Goal: Task Accomplishment & Management: Use online tool/utility

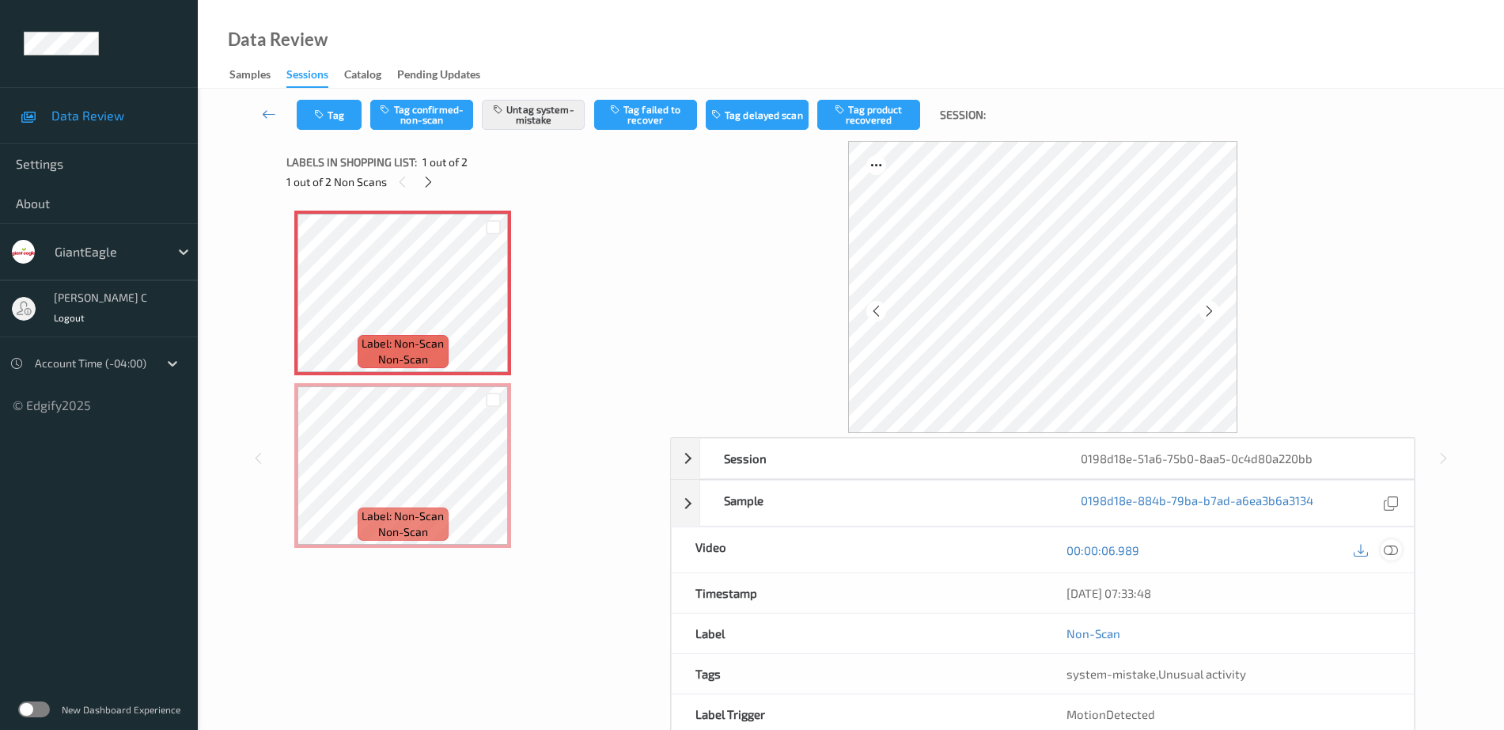
click at [1397, 546] on icon at bounding box center [1391, 550] width 14 height 14
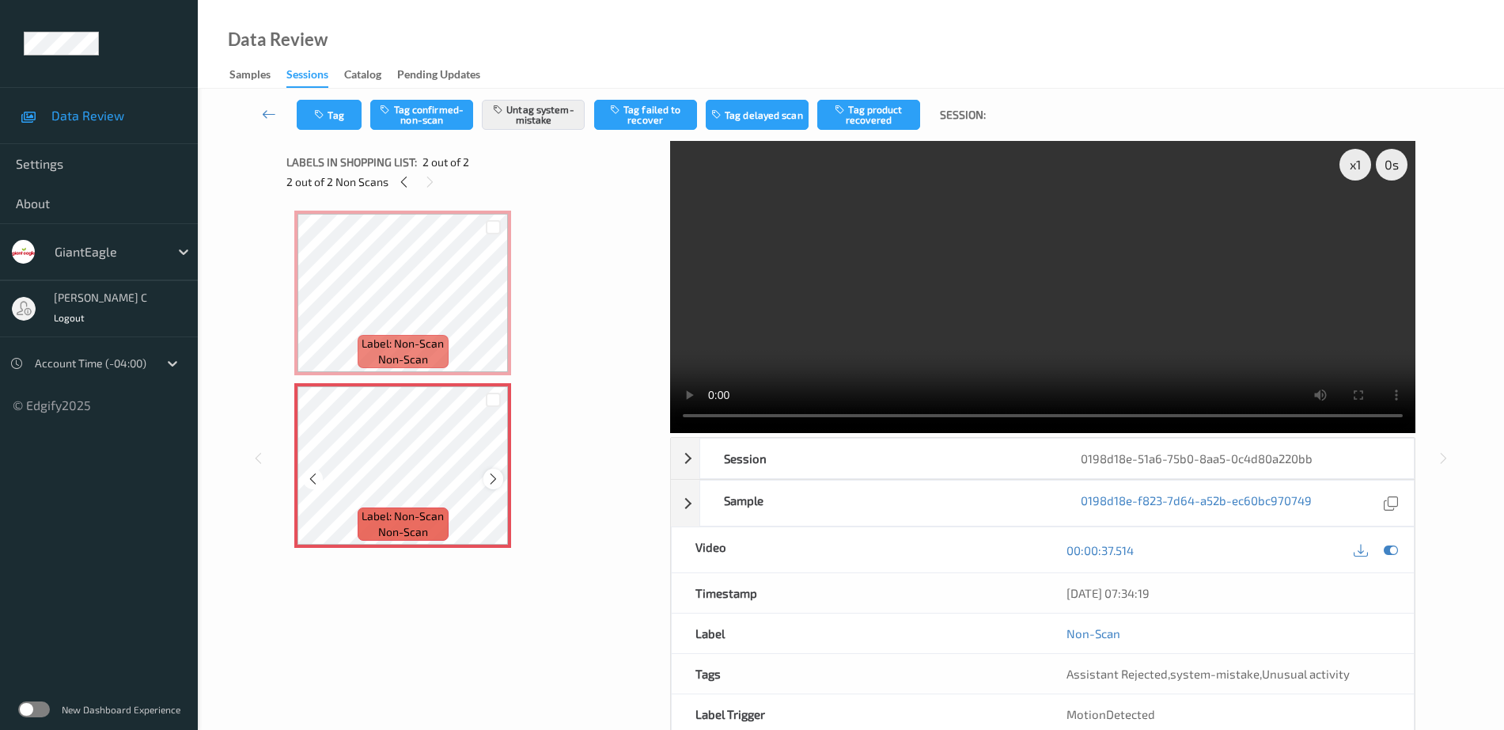
click at [490, 479] on icon at bounding box center [493, 479] width 13 height 14
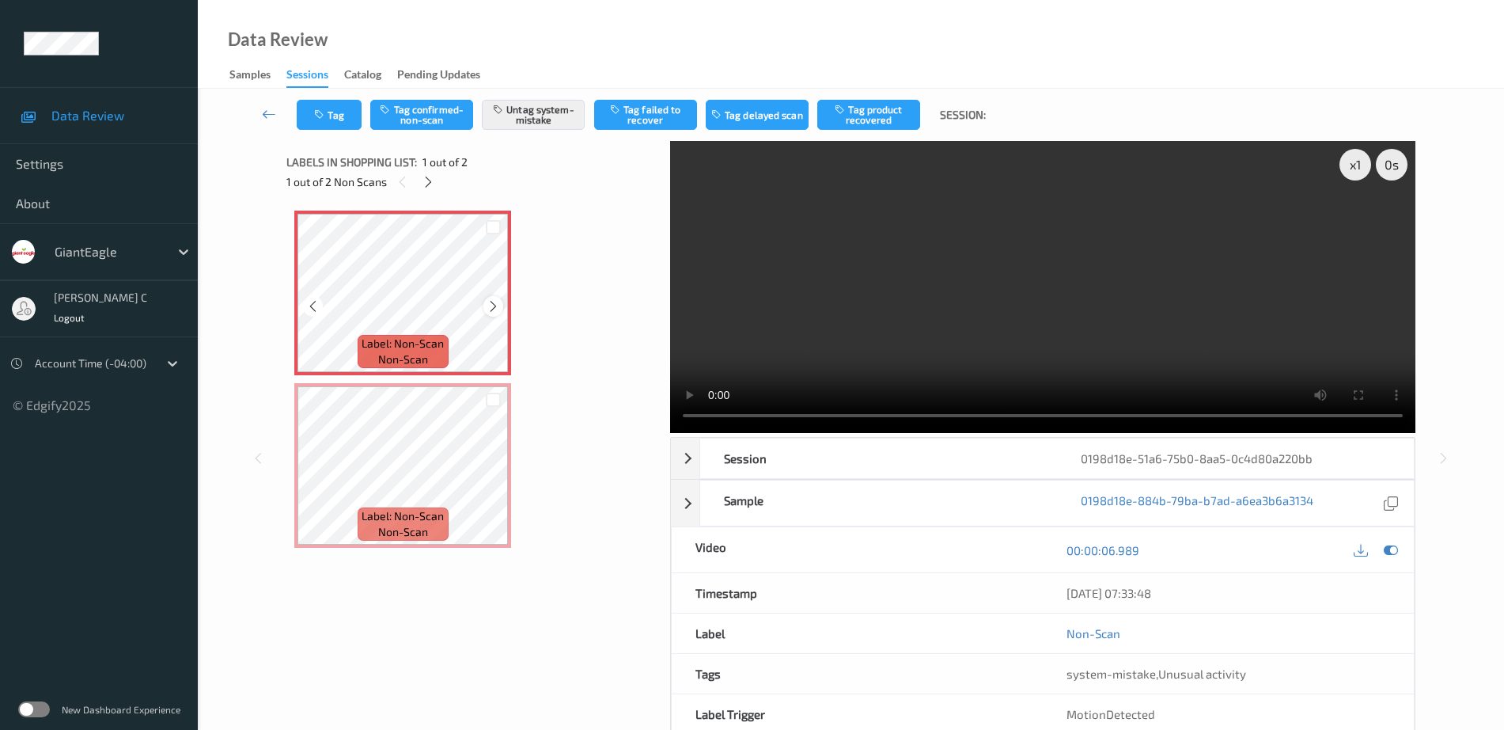
click at [491, 309] on icon at bounding box center [493, 306] width 13 height 14
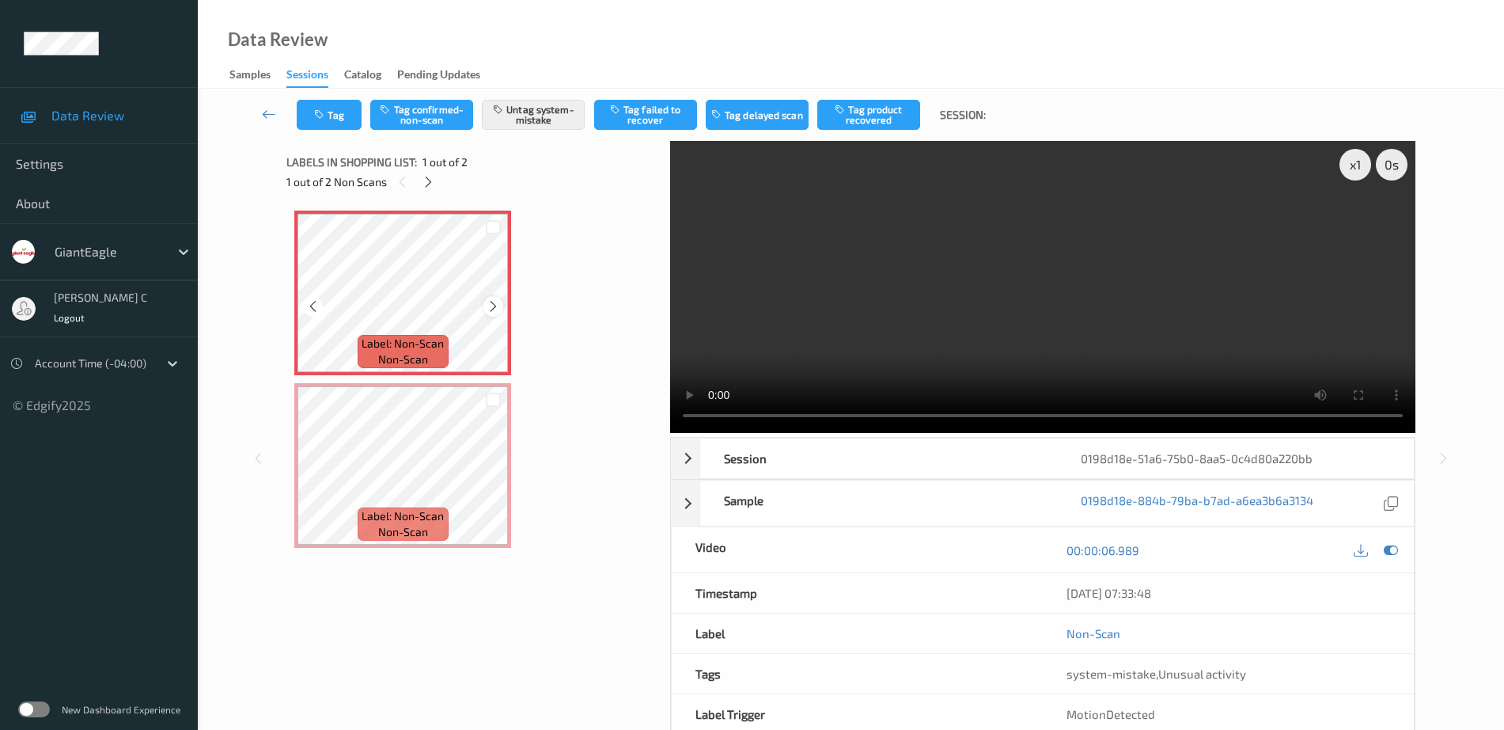
click at [491, 304] on icon at bounding box center [493, 306] width 13 height 14
click at [535, 106] on button "Untag system-mistake" at bounding box center [533, 115] width 103 height 30
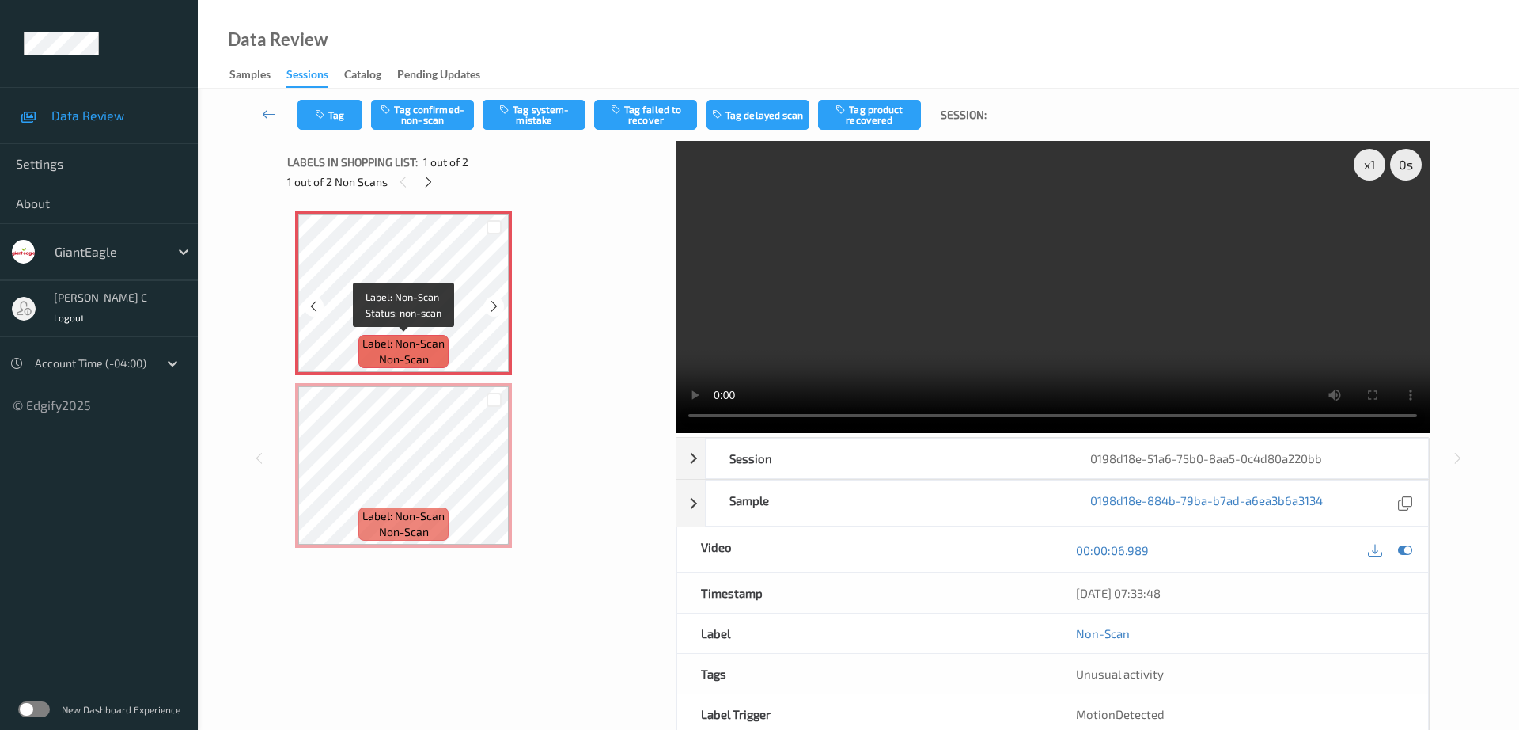
click at [425, 336] on span "Label: Non-Scan" at bounding box center [403, 344] width 82 height 16
click at [301, 106] on button "Tag" at bounding box center [330, 115] width 65 height 30
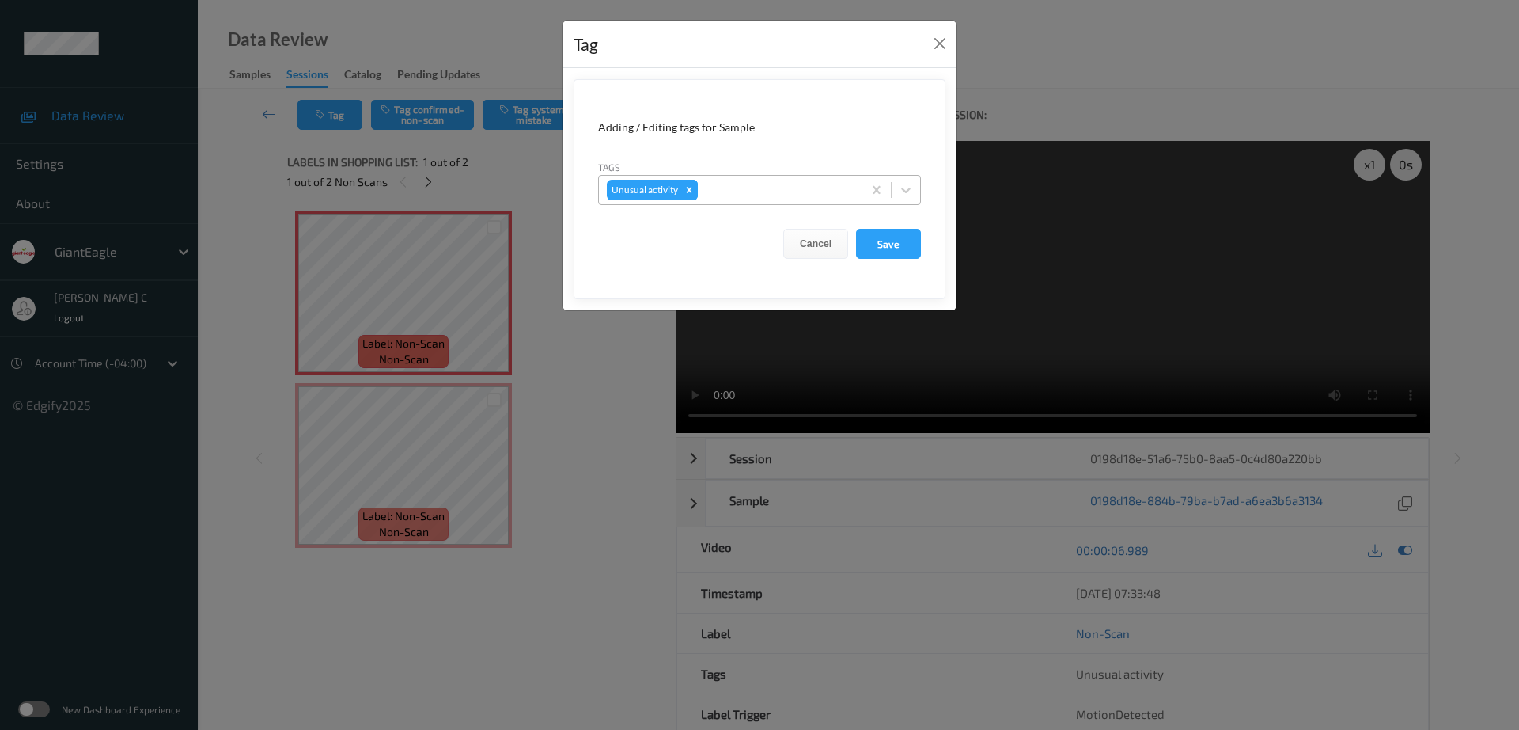
click at [690, 193] on icon "Remove Unusual activity" at bounding box center [689, 189] width 11 height 11
click at [878, 242] on button "Save" at bounding box center [888, 244] width 65 height 30
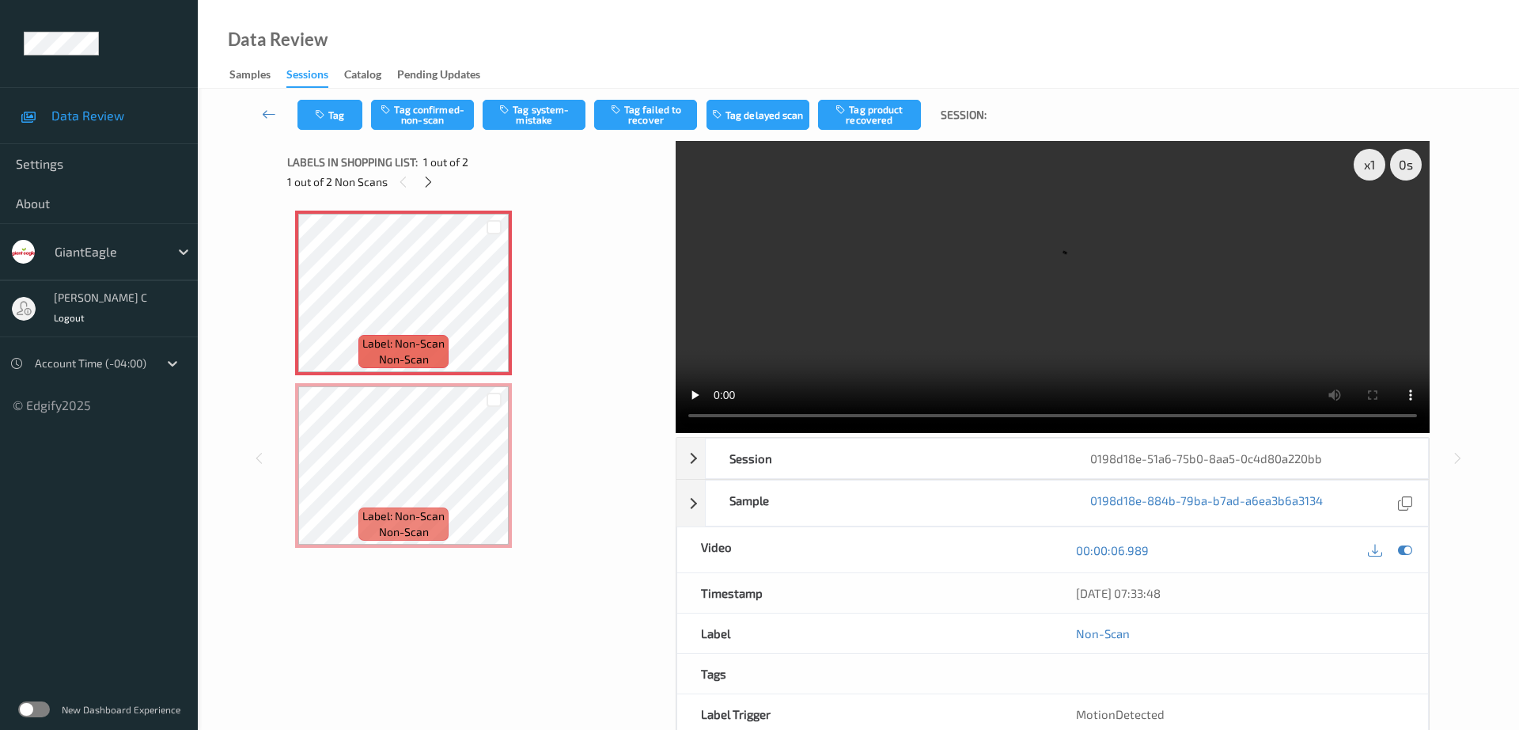
click at [429, 136] on div "Tag Tag confirmed-non-scan Tag system-mistake Tag failed to recover Tag delayed…" at bounding box center [858, 115] width 1257 height 52
click at [424, 108] on button "Tag confirmed-non-scan" at bounding box center [422, 115] width 103 height 30
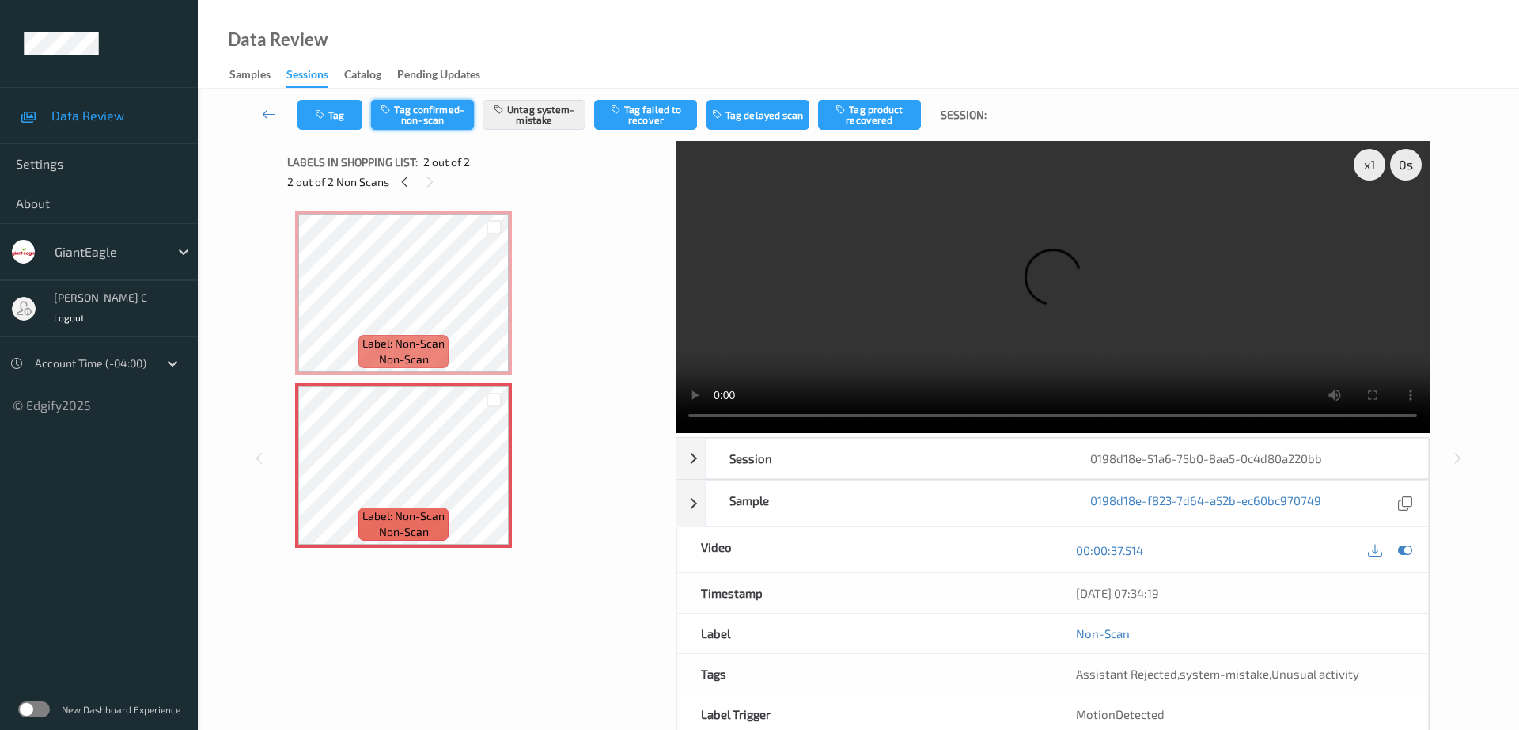
click at [430, 121] on button "Tag confirmed-non-scan" at bounding box center [422, 115] width 103 height 30
click at [324, 118] on icon "button" at bounding box center [321, 114] width 13 height 11
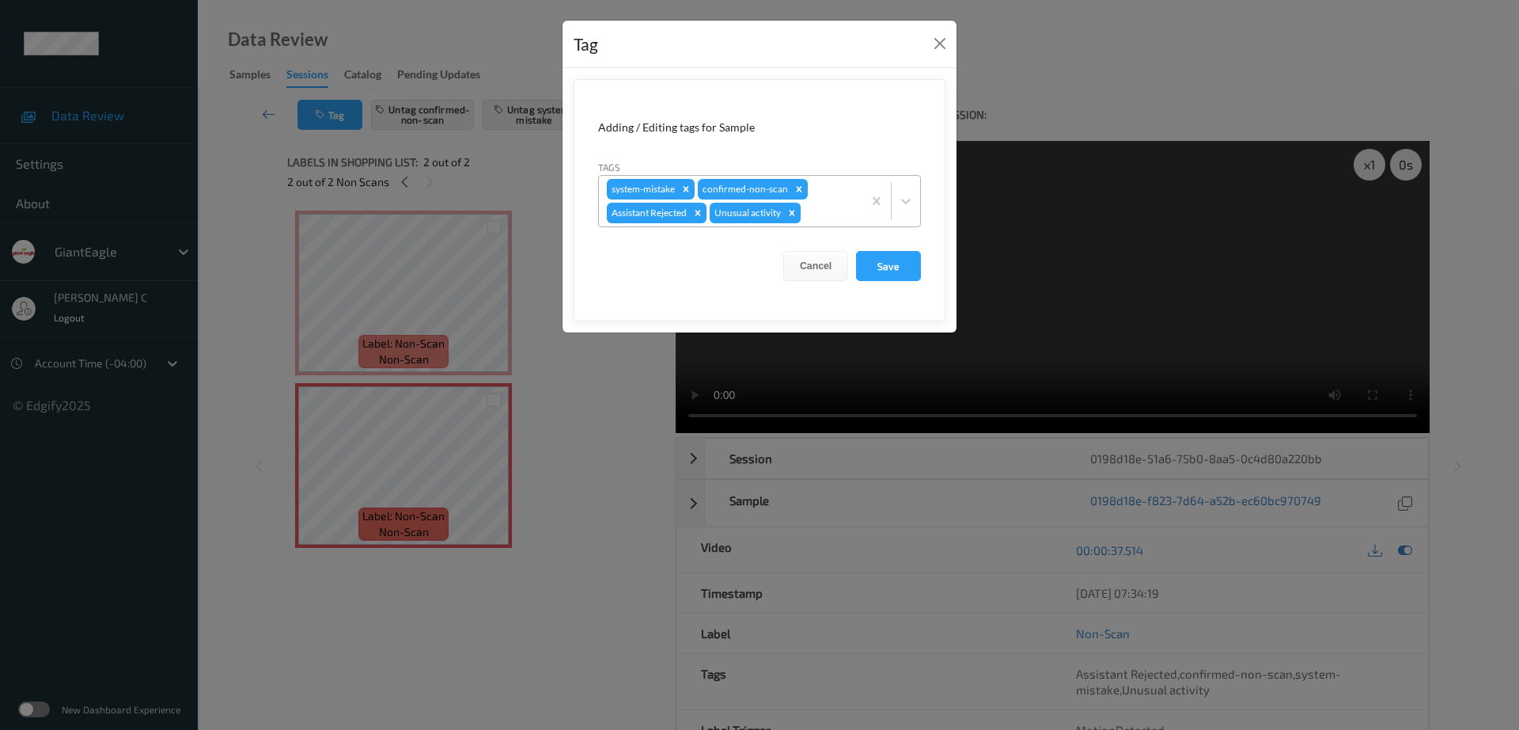
click at [794, 213] on icon "Remove Unusual activity" at bounding box center [792, 212] width 11 height 11
click at [683, 185] on icon "Remove system-mistake" at bounding box center [686, 189] width 11 height 11
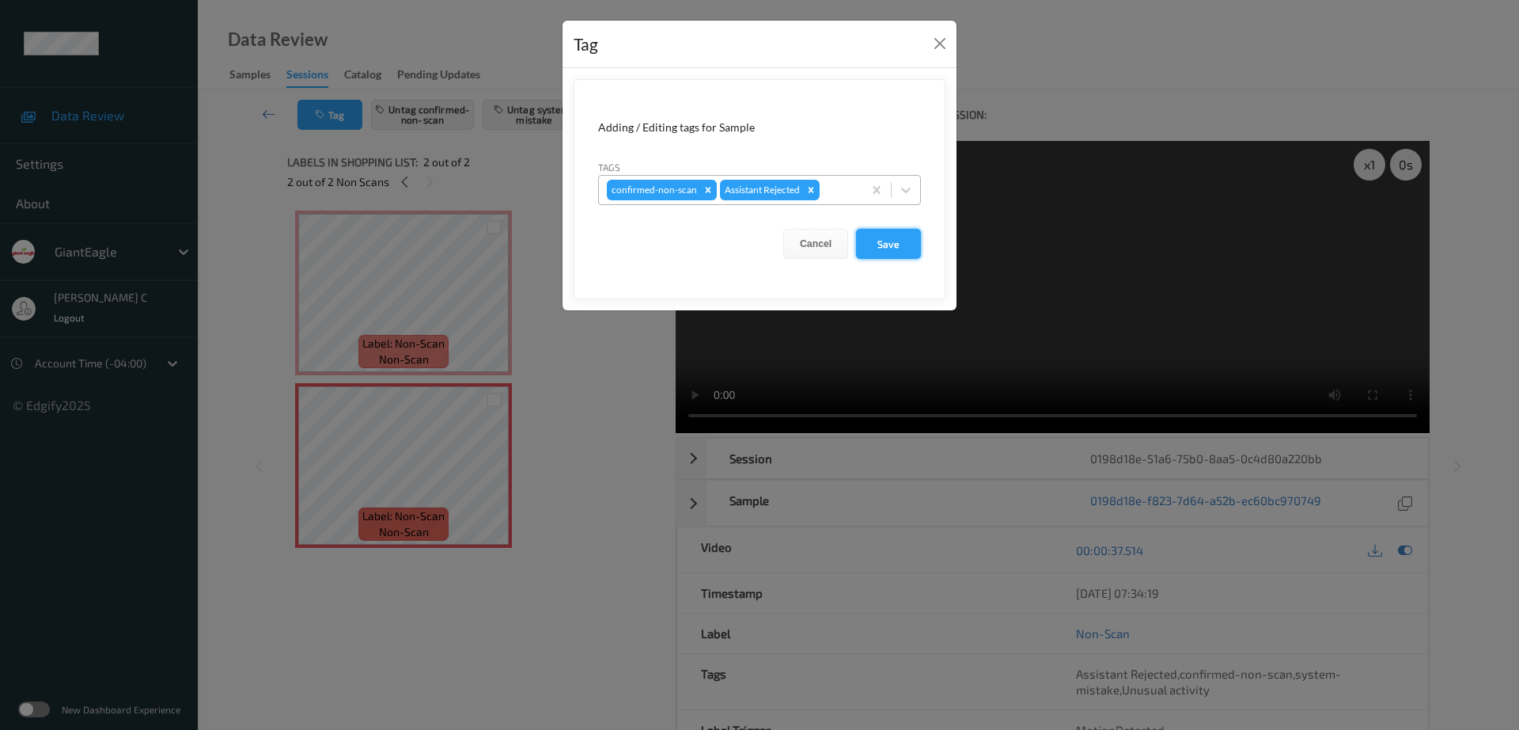
click at [902, 242] on button "Save" at bounding box center [888, 244] width 65 height 30
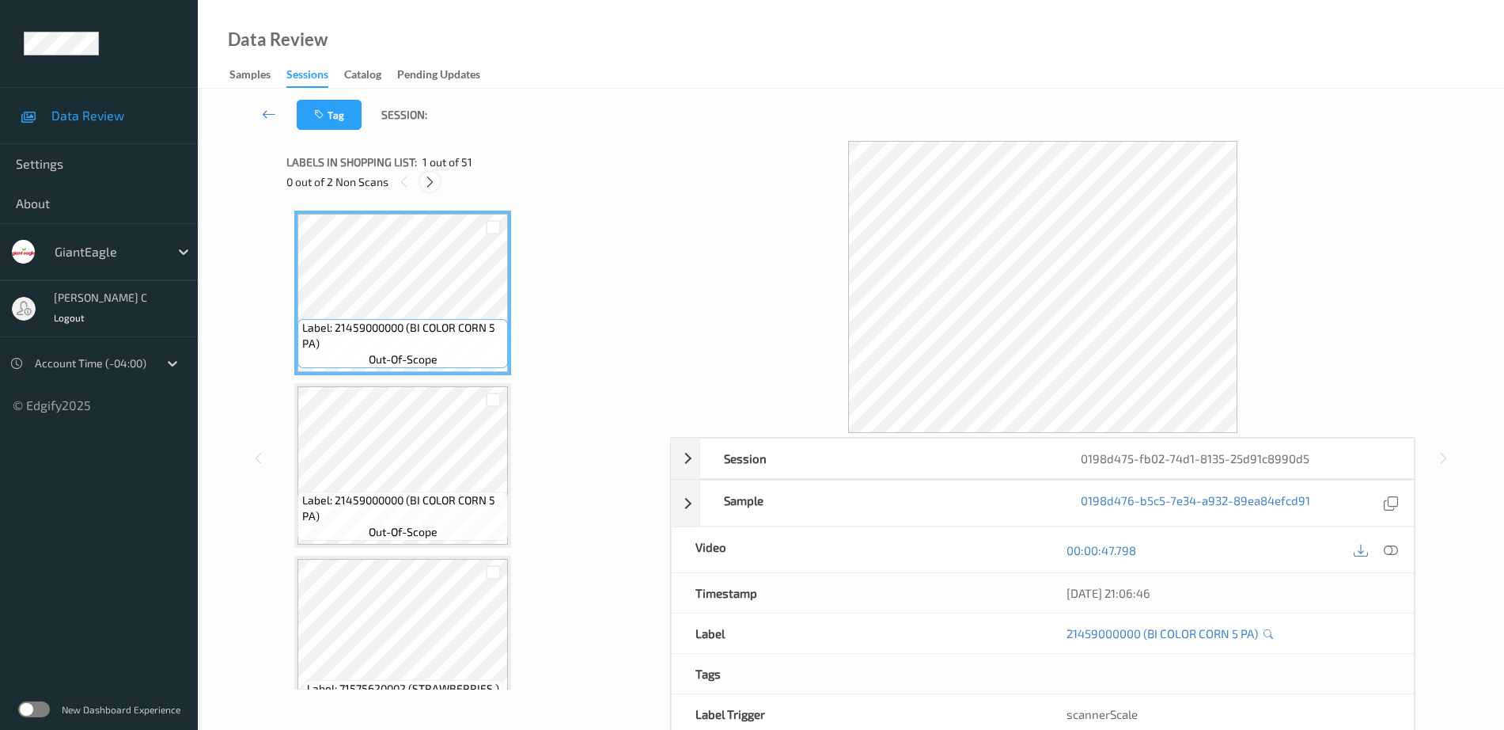
click at [430, 178] on icon at bounding box center [429, 182] width 13 height 14
click at [433, 185] on icon at bounding box center [429, 182] width 13 height 14
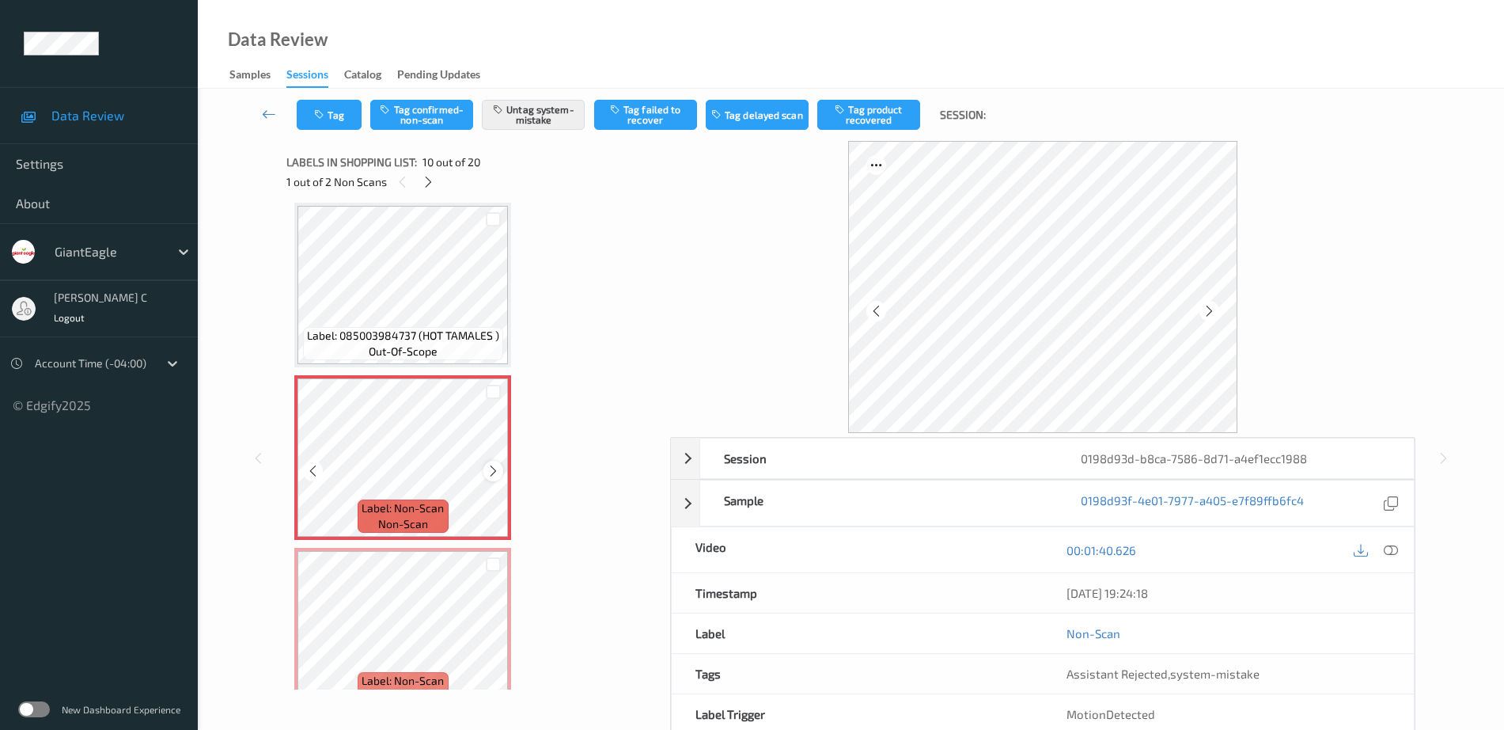
click at [490, 470] on icon at bounding box center [493, 471] width 13 height 14
click at [491, 470] on icon at bounding box center [493, 471] width 13 height 14
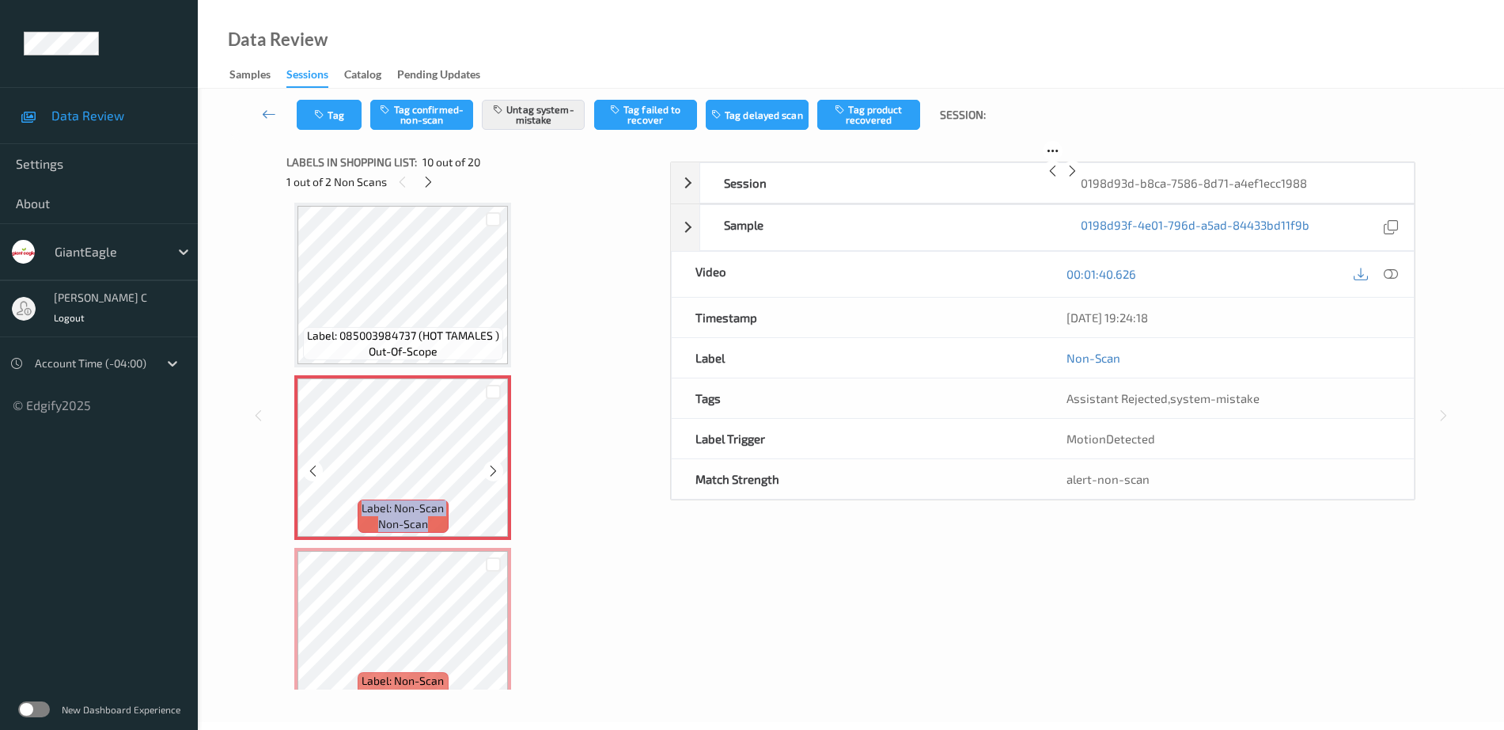
click at [491, 470] on icon at bounding box center [493, 471] width 13 height 14
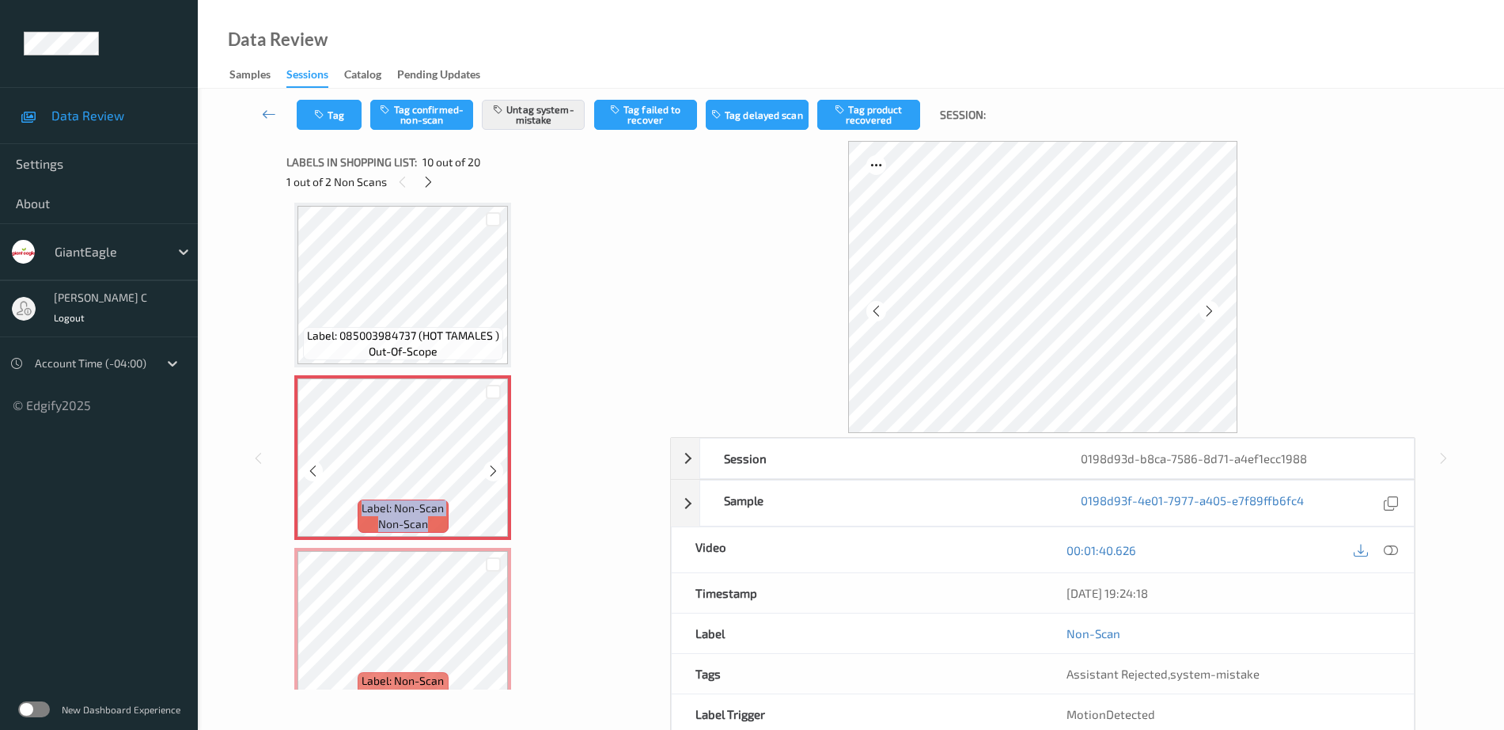
click at [491, 470] on icon at bounding box center [493, 471] width 13 height 14
click at [495, 471] on icon at bounding box center [493, 471] width 13 height 14
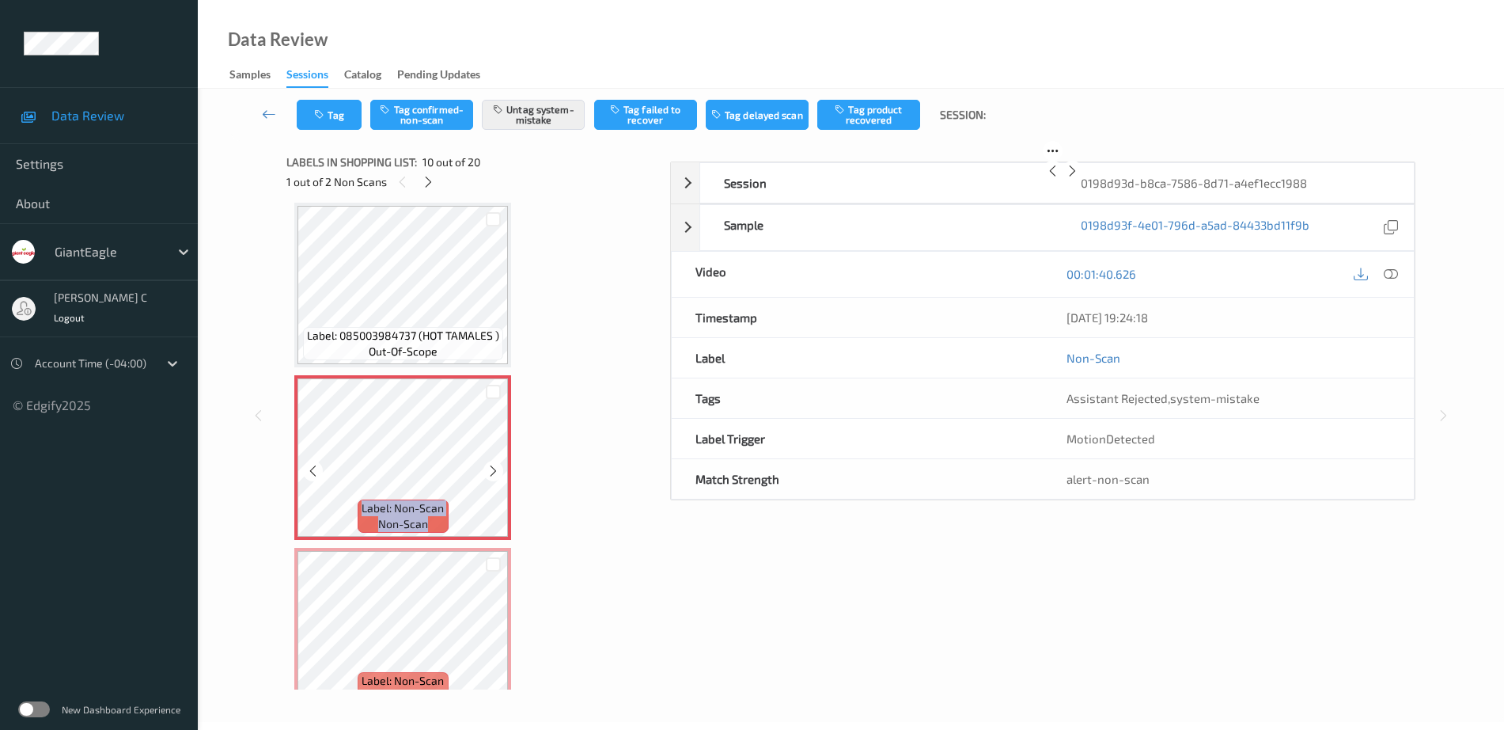
click at [495, 471] on icon at bounding box center [493, 471] width 13 height 14
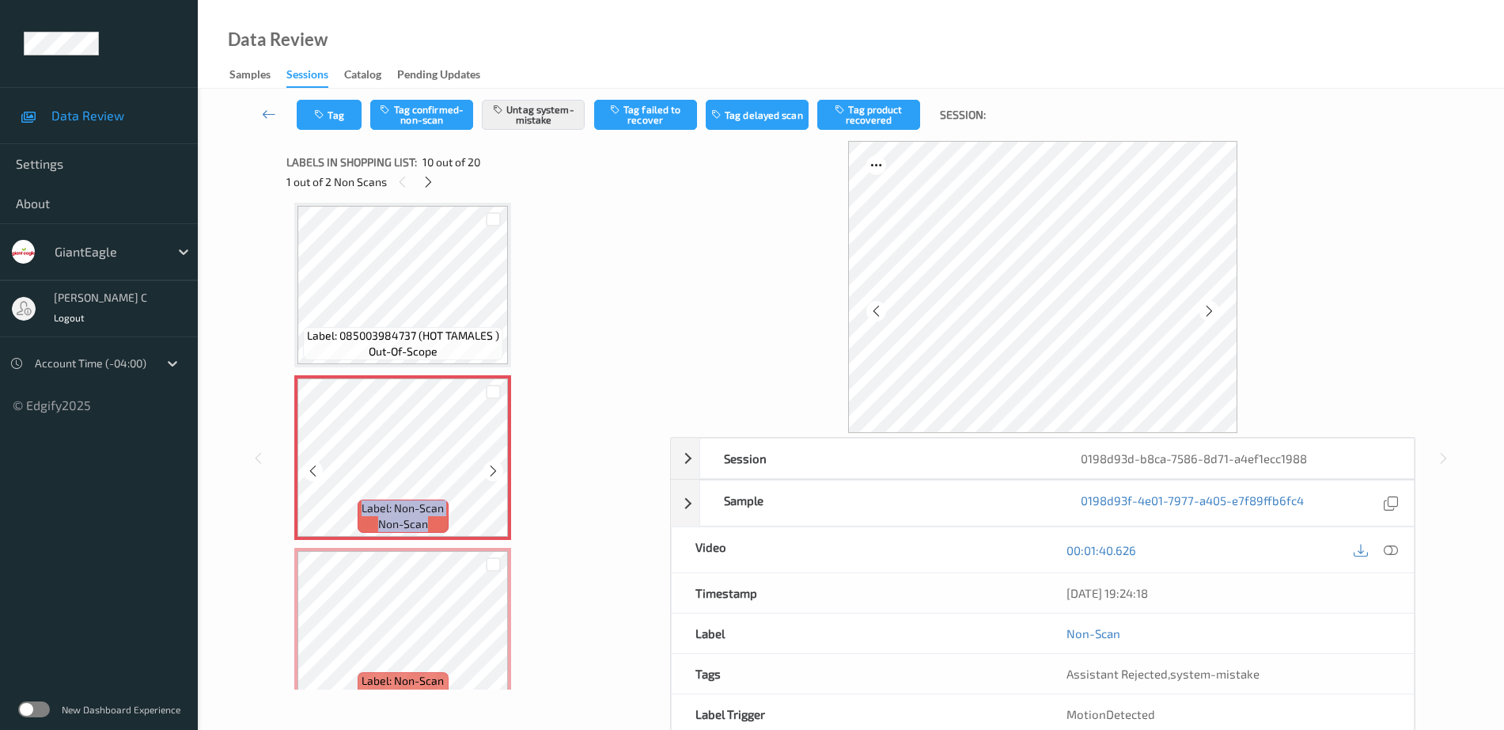
click at [495, 471] on icon at bounding box center [493, 471] width 13 height 14
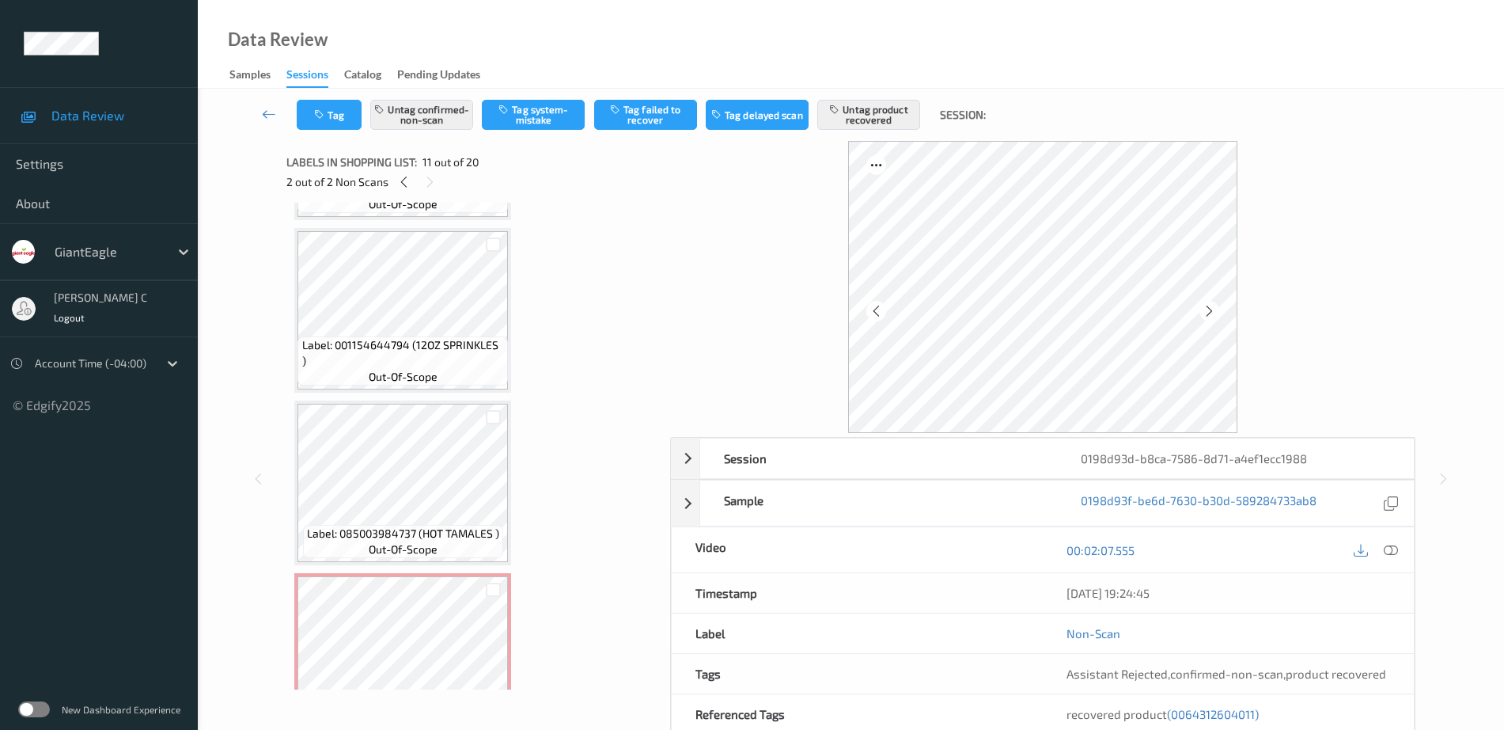
scroll to position [1091, 0]
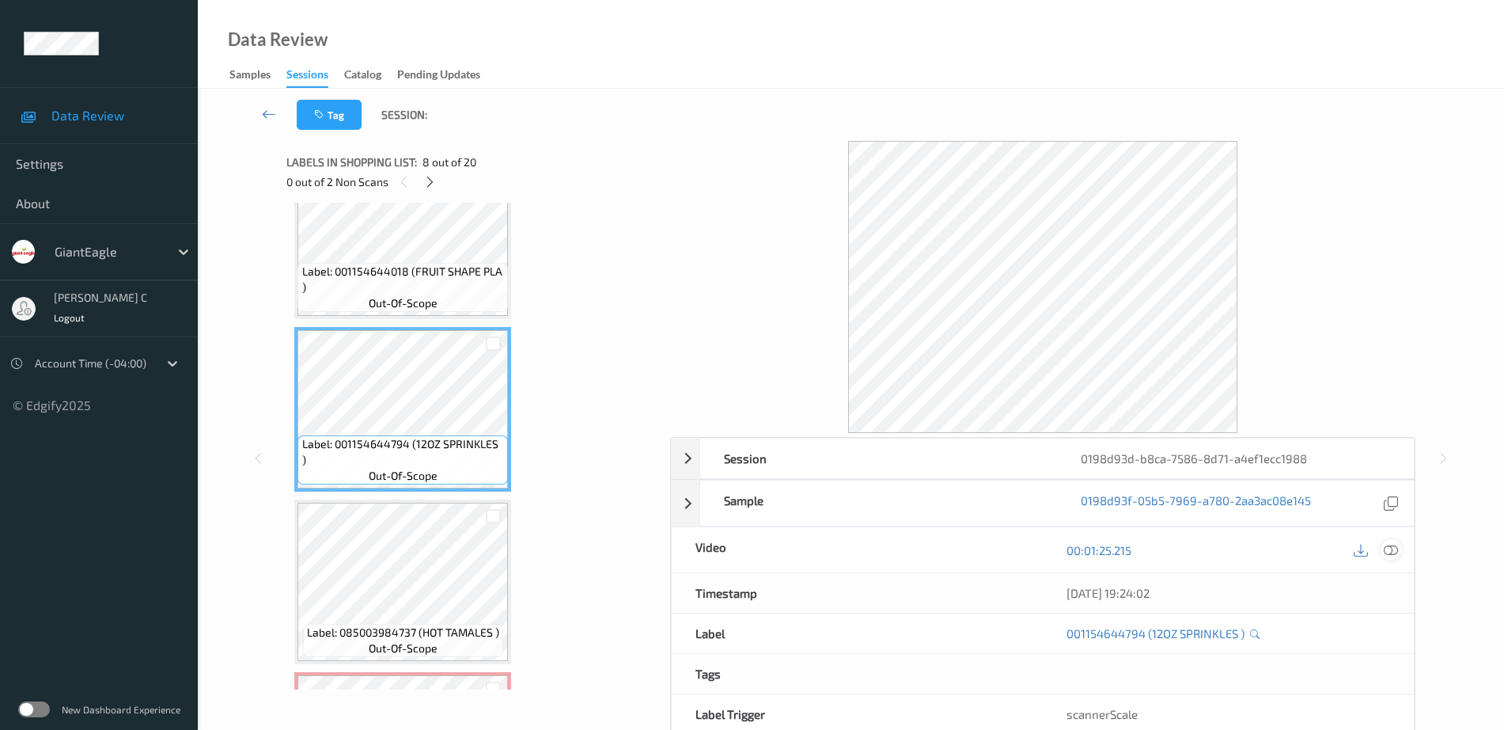
click at [1389, 554] on icon at bounding box center [1391, 550] width 14 height 14
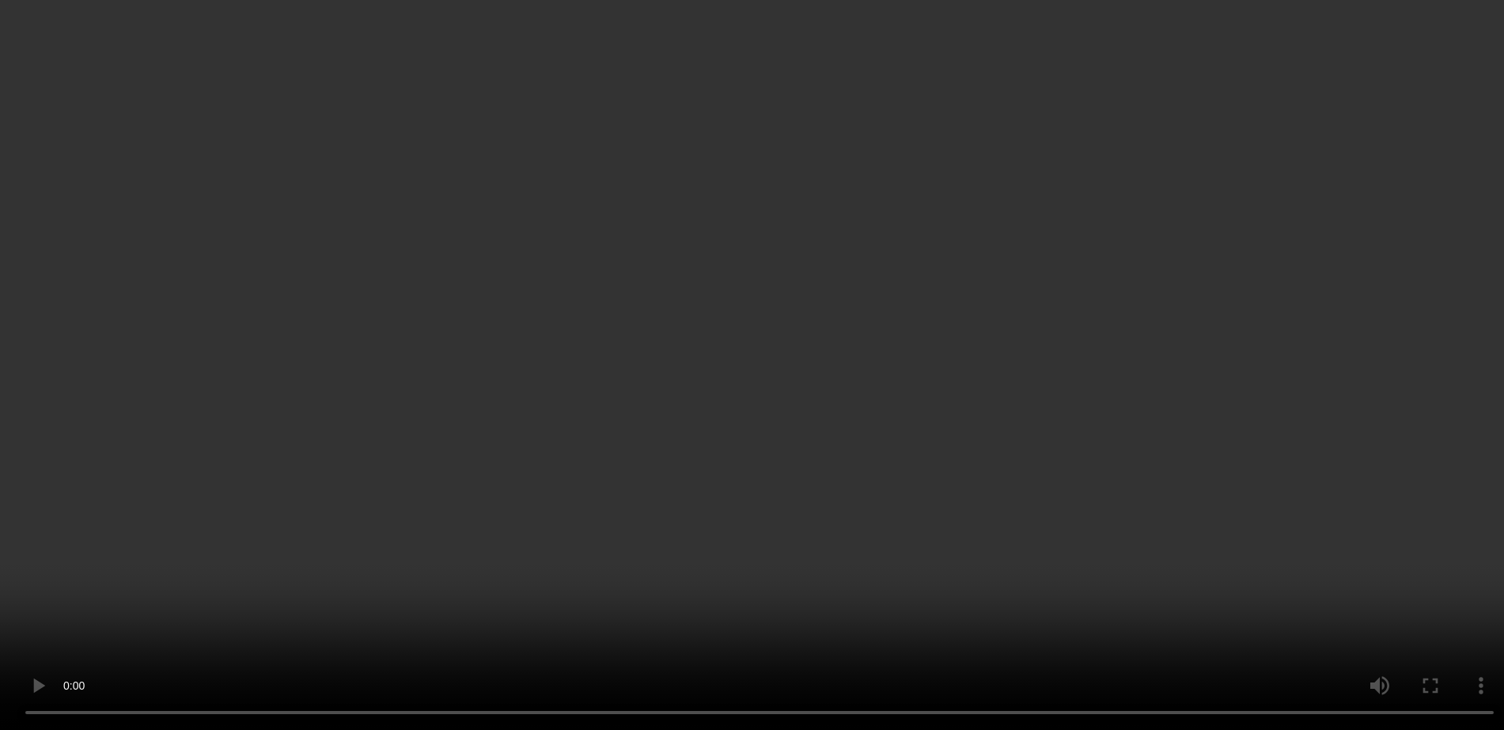
scroll to position [1165, 0]
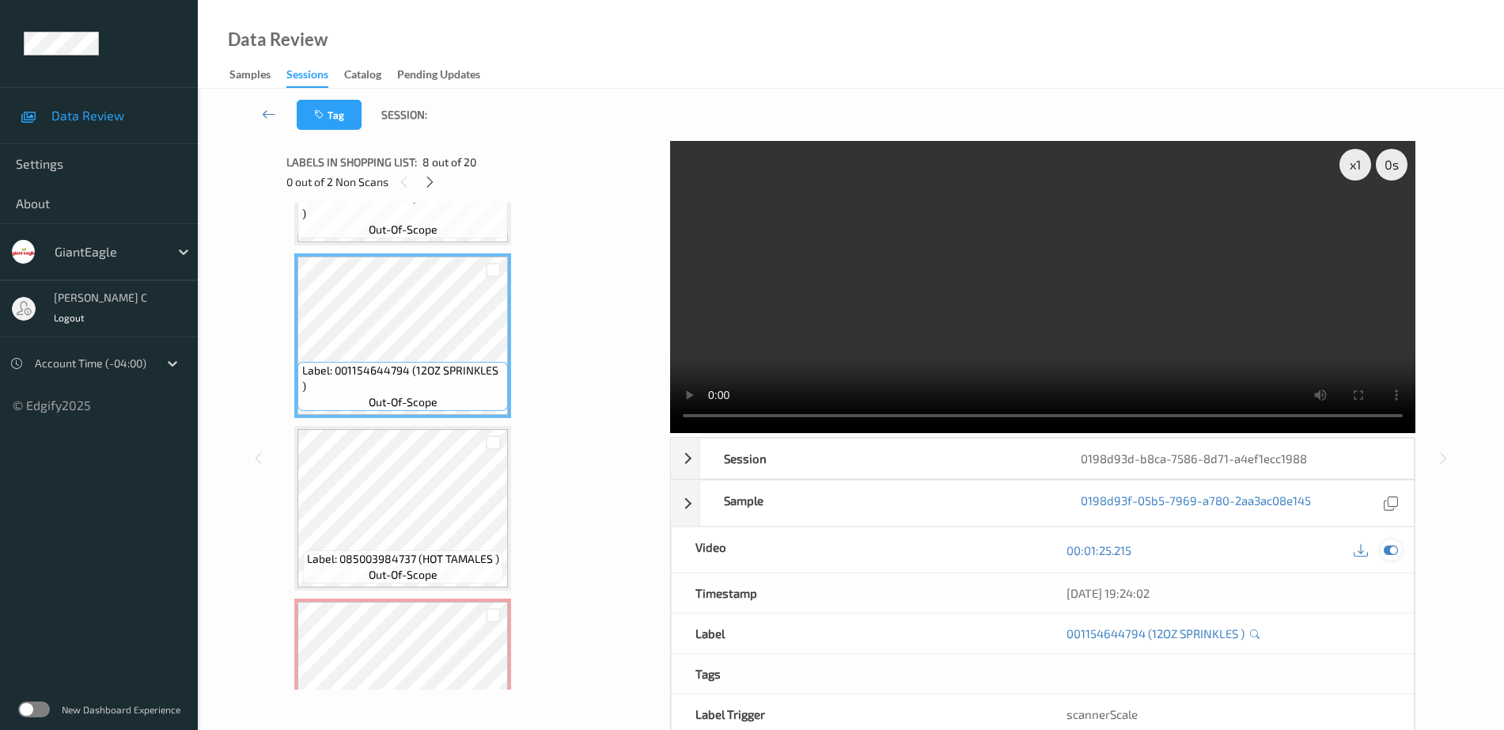
click at [1392, 548] on icon at bounding box center [1391, 550] width 14 height 14
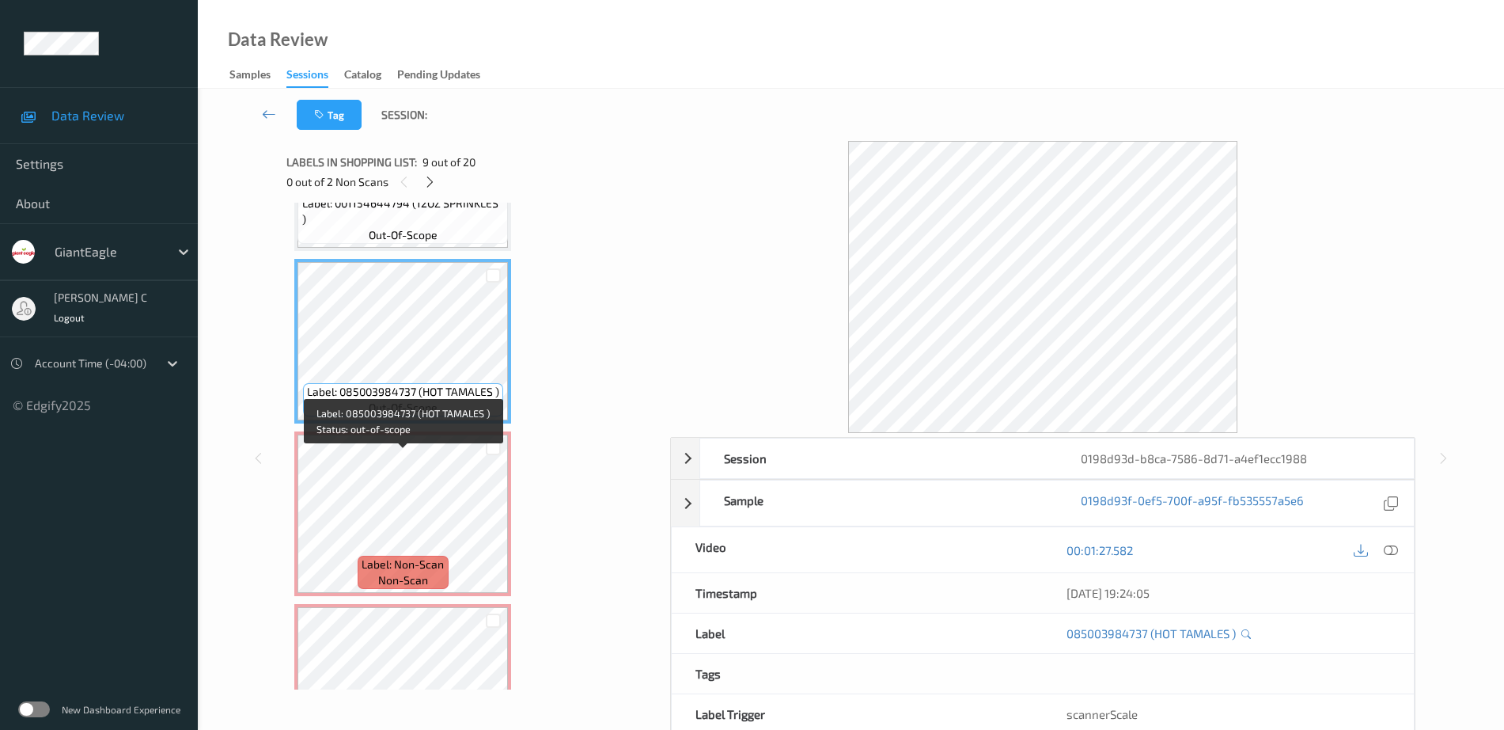
scroll to position [1363, 0]
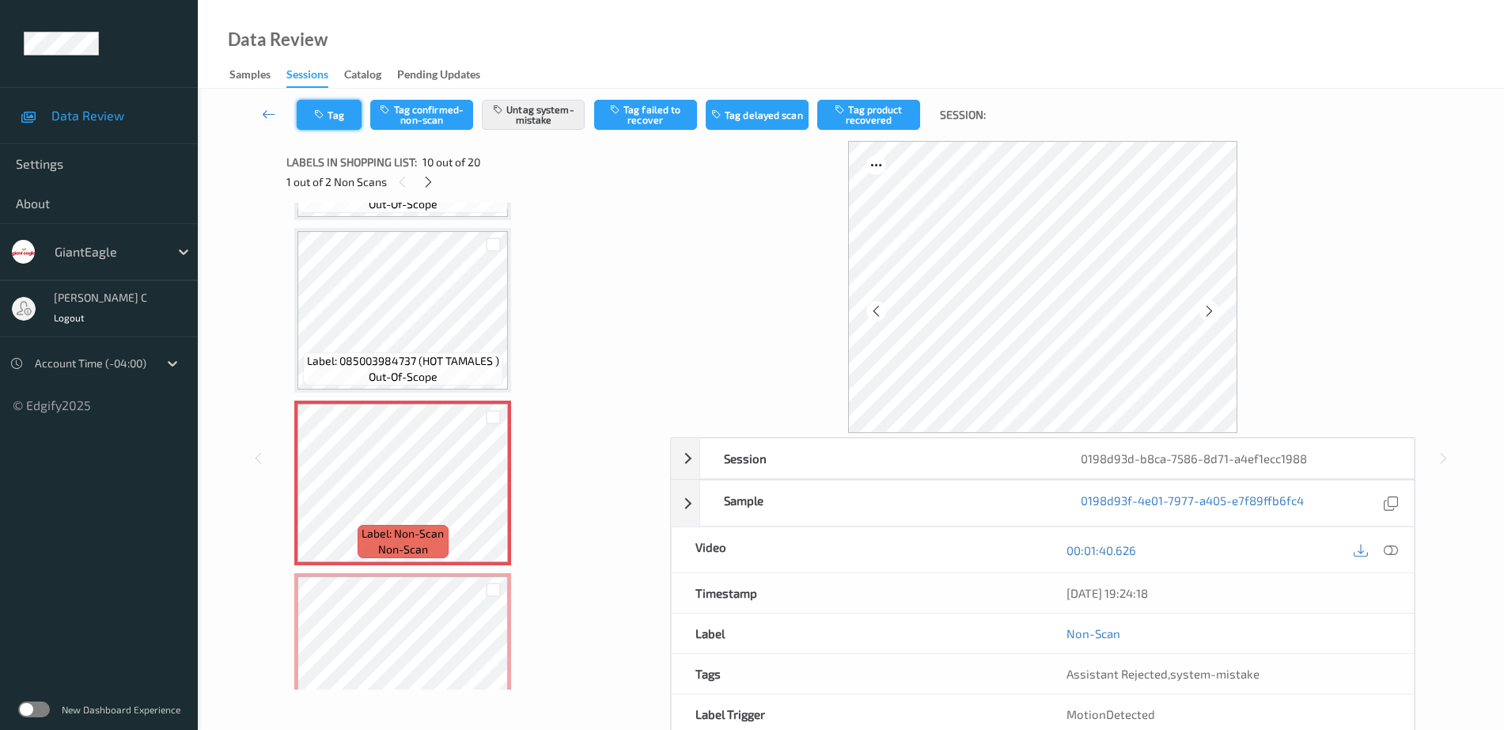
click at [345, 108] on button "Tag" at bounding box center [329, 115] width 65 height 30
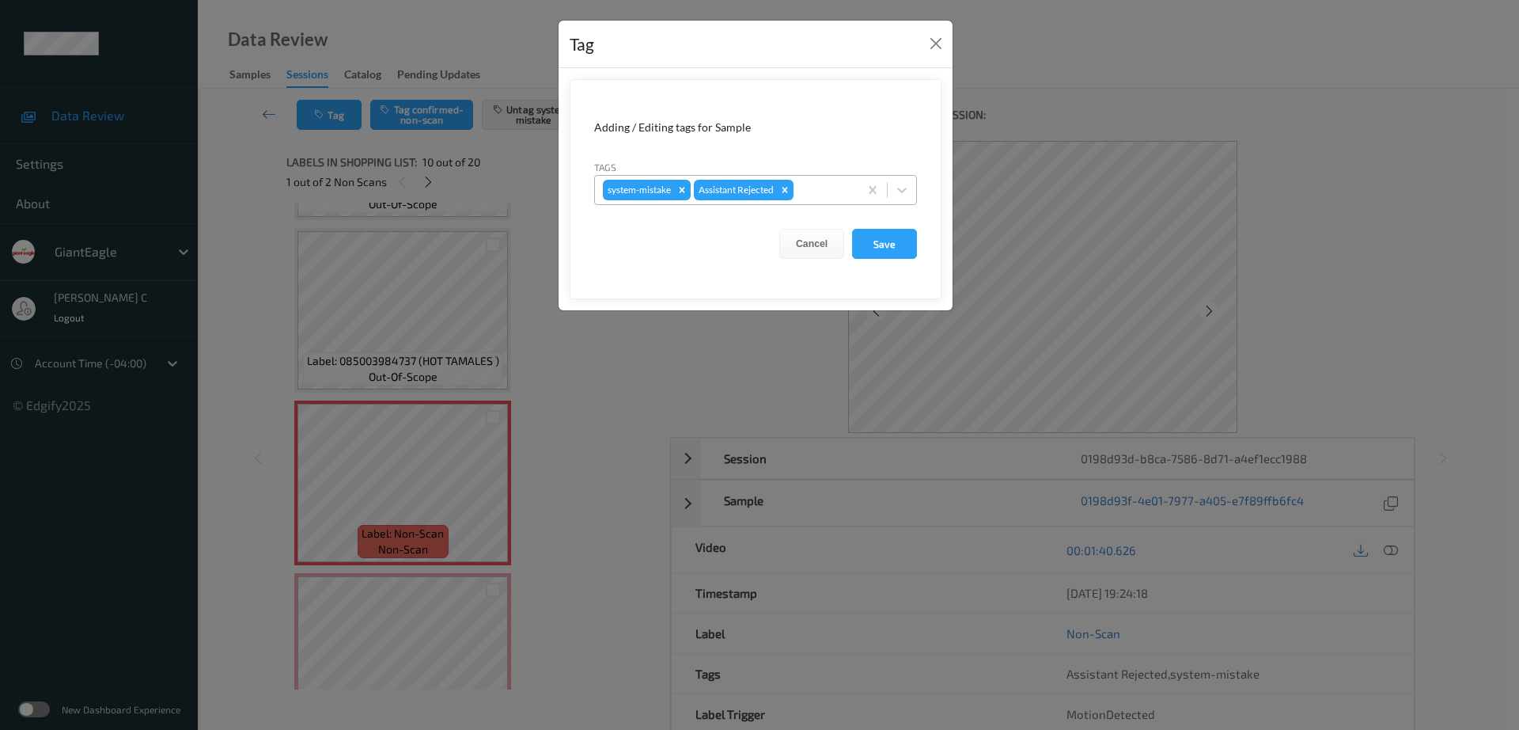
click at [829, 179] on div "system-mistake Assistant Rejected" at bounding box center [727, 189] width 264 height 27
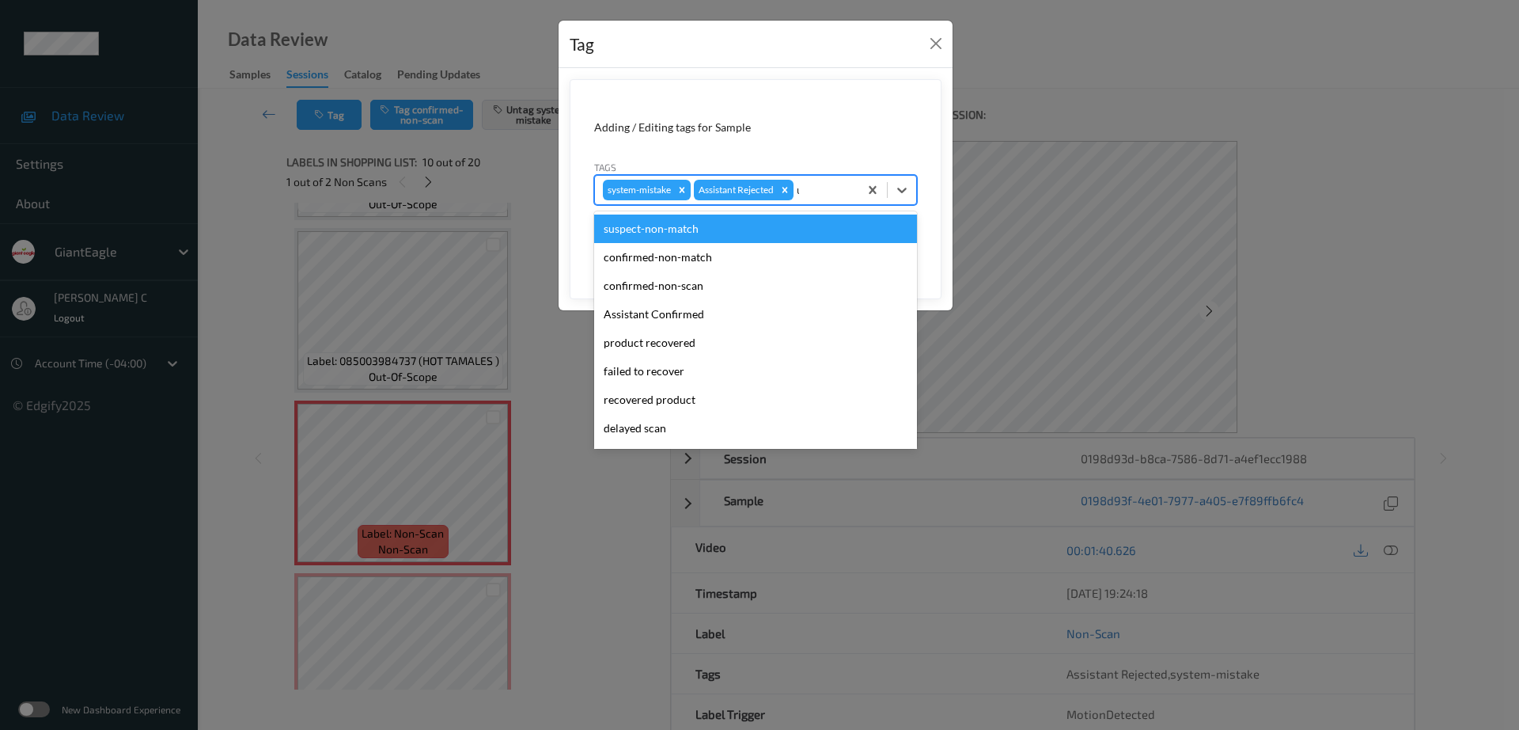
type input "un"
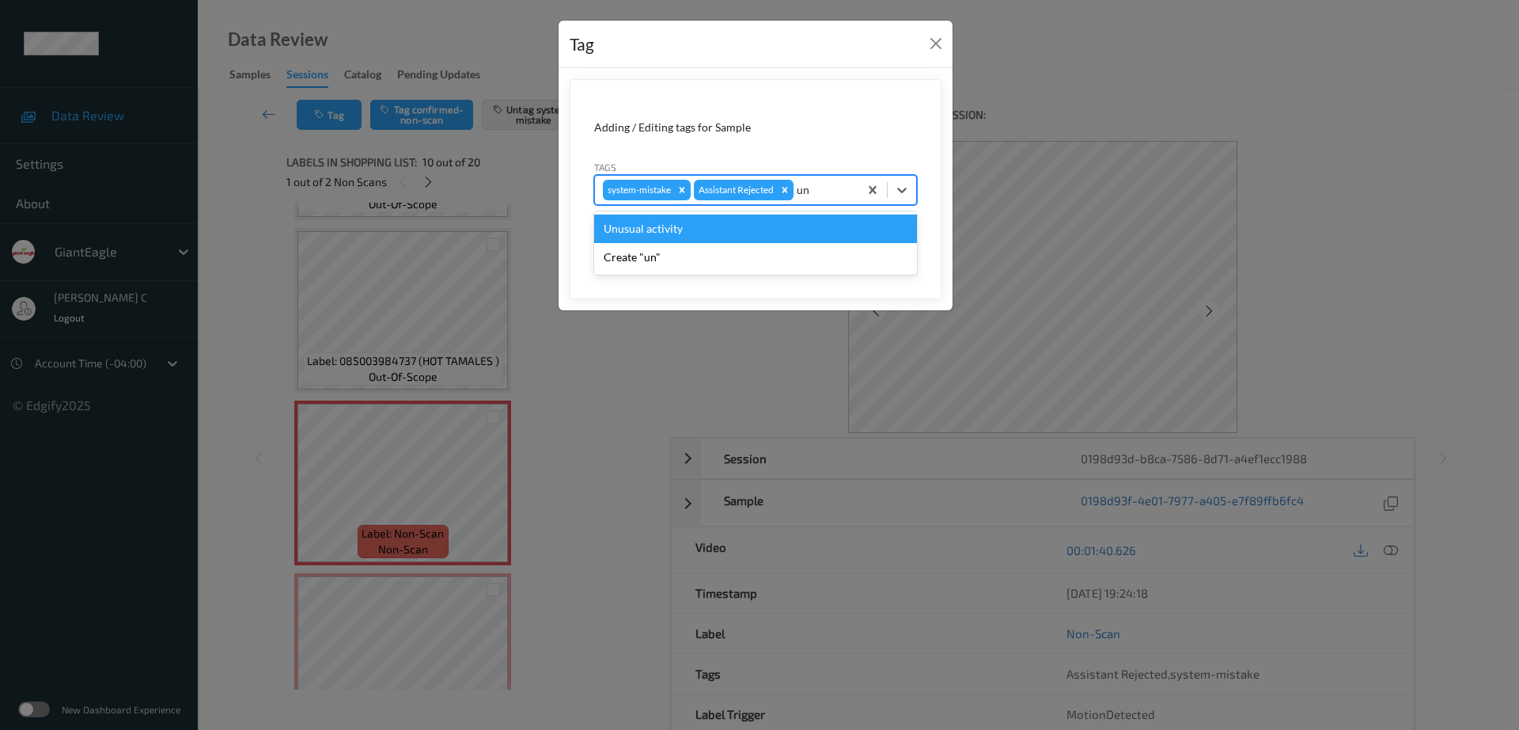
click at [641, 239] on div "Unusual activity" at bounding box center [755, 228] width 323 height 28
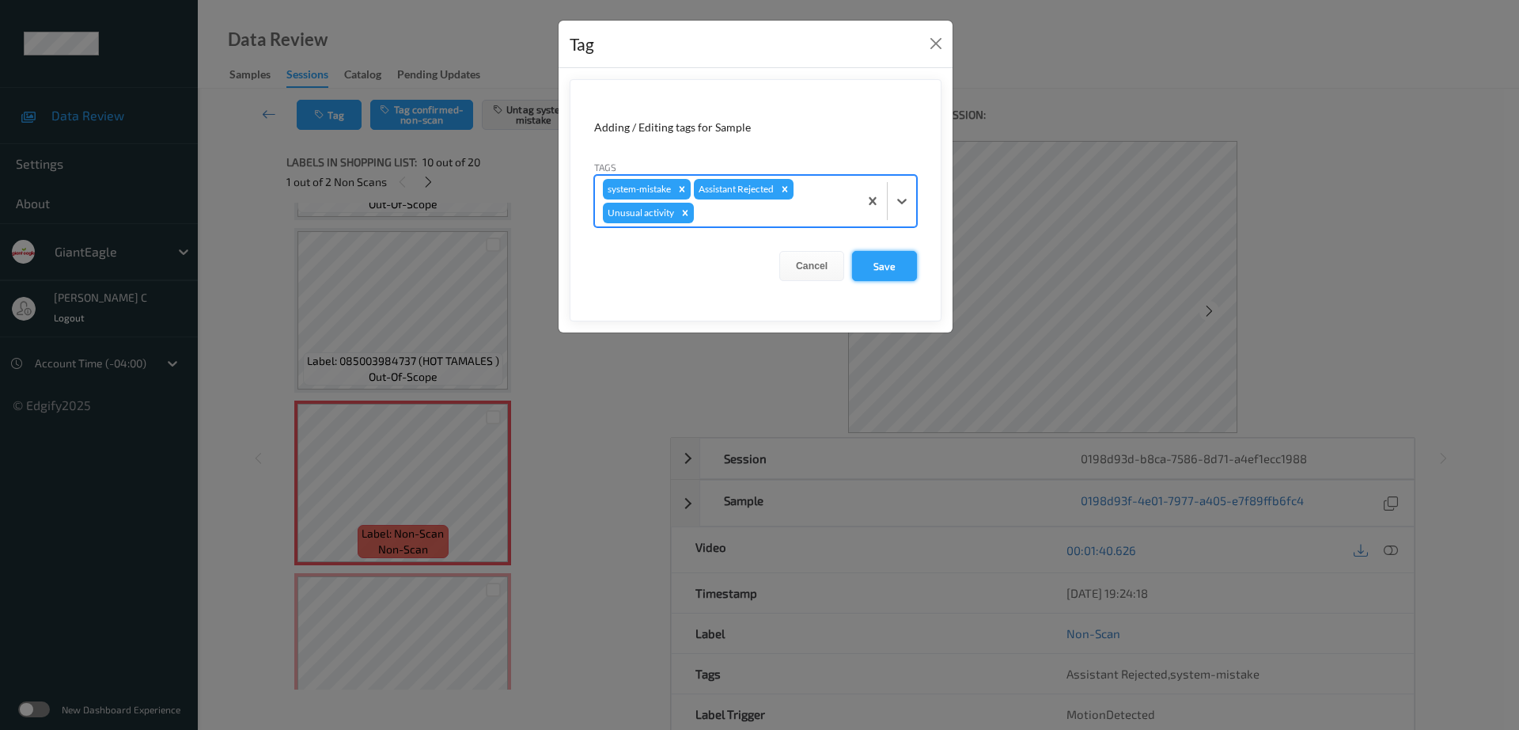
click at [909, 264] on button "Save" at bounding box center [884, 266] width 65 height 30
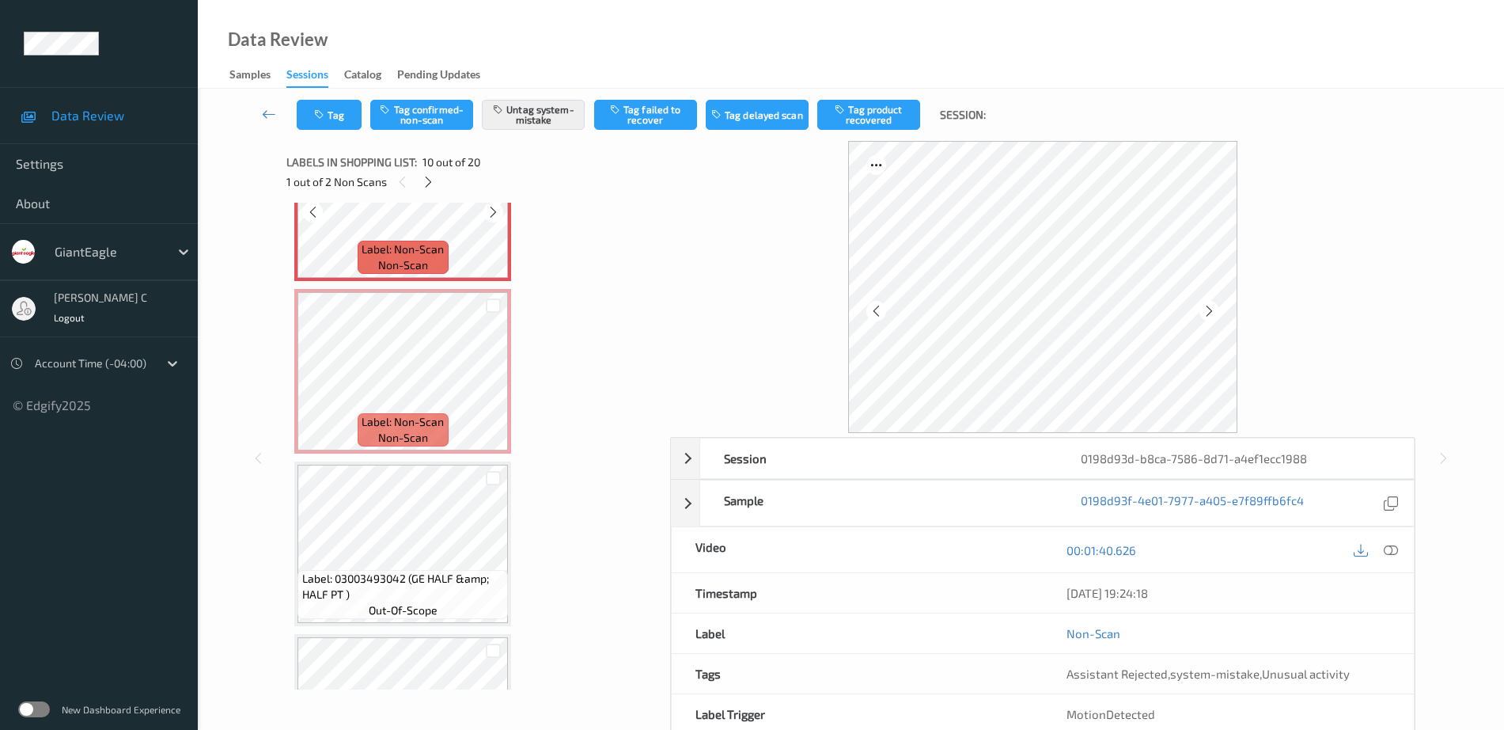
scroll to position [1659, 0]
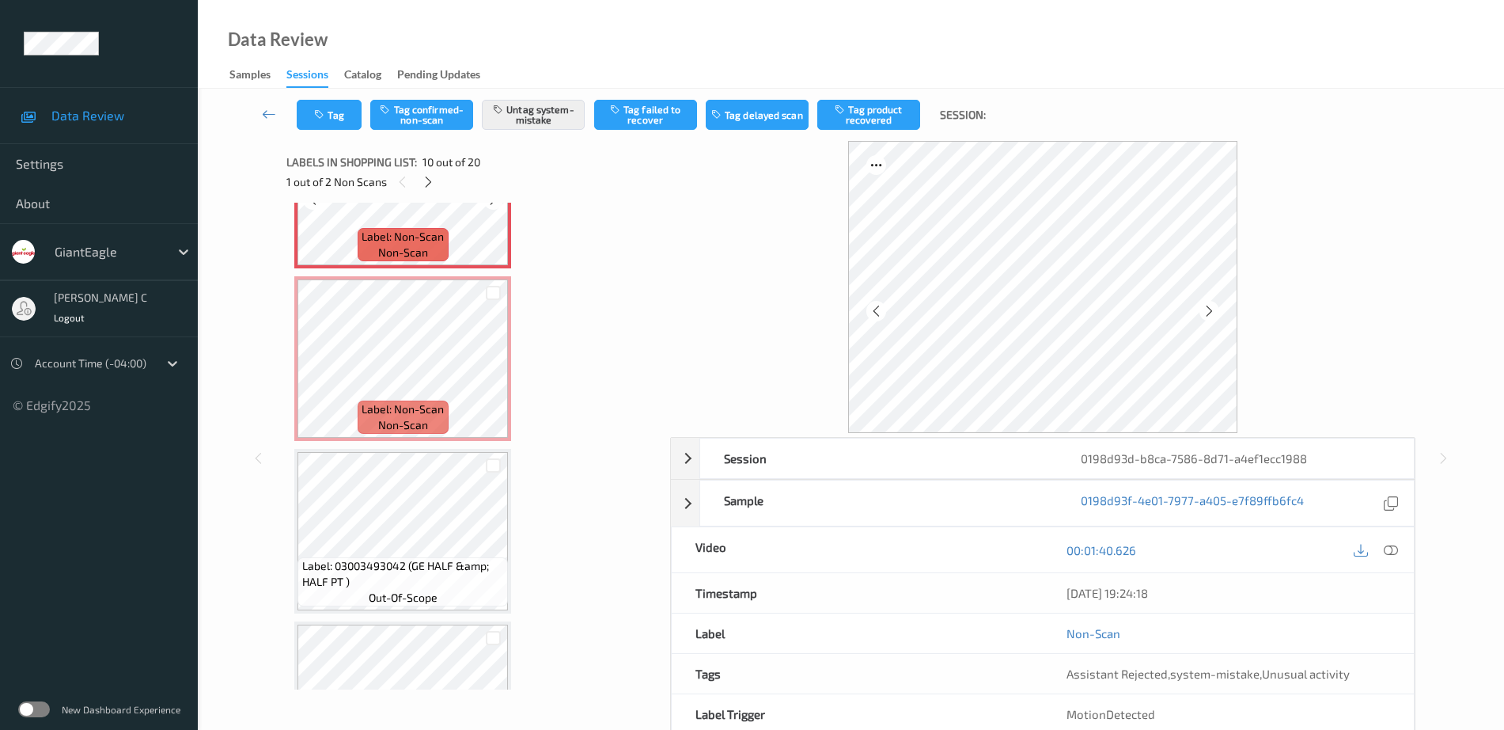
click at [443, 416] on span "Label: Non-Scan" at bounding box center [403, 409] width 82 height 16
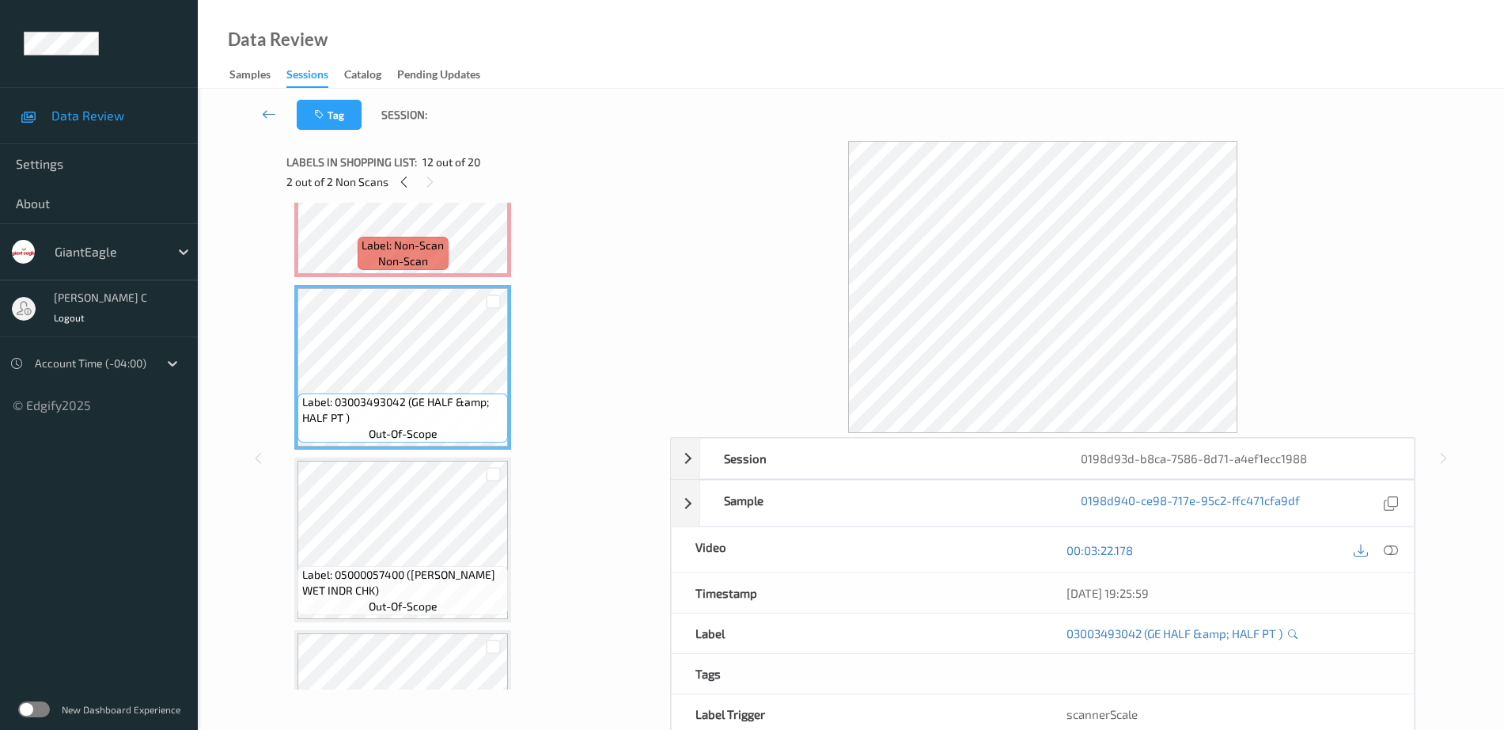
scroll to position [1857, 0]
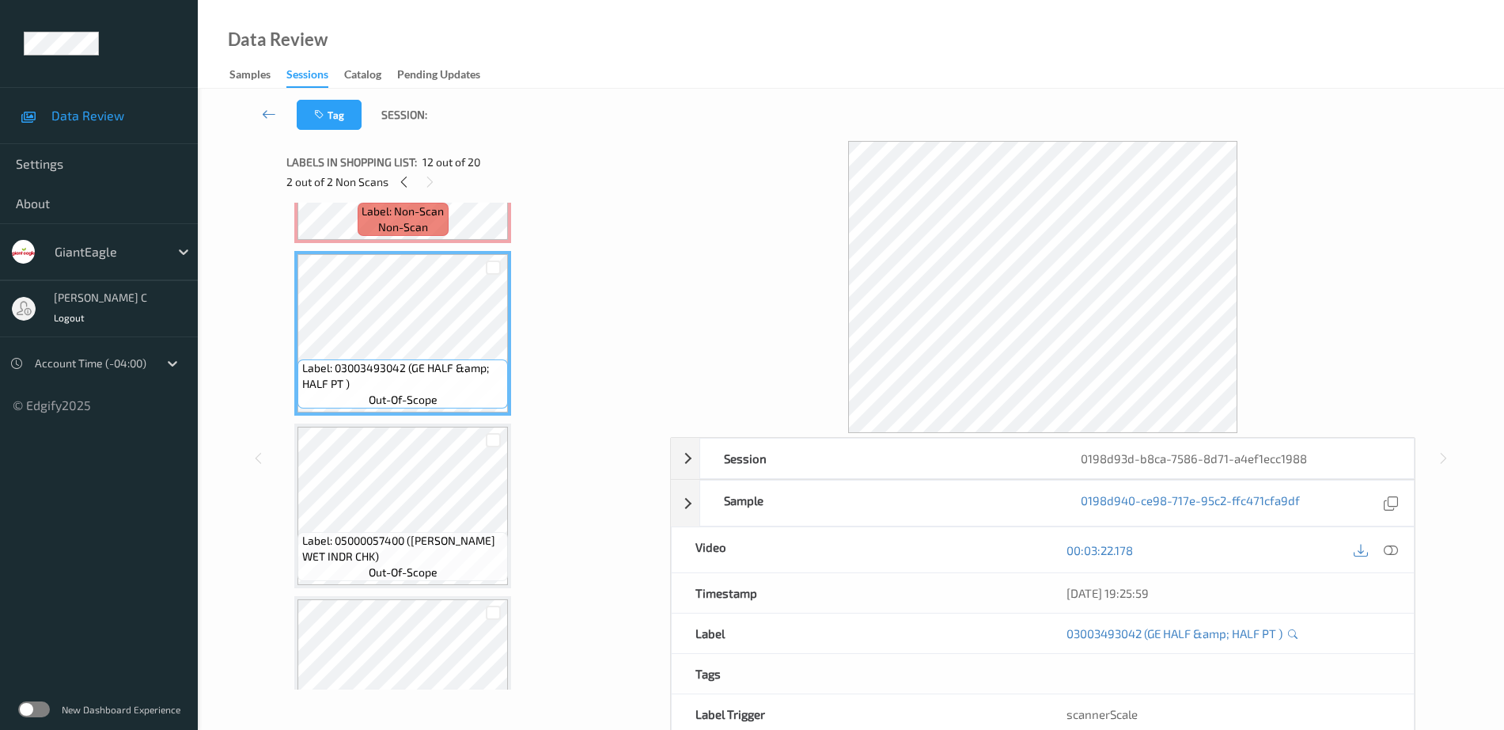
click at [427, 544] on span "Label: 05000057400 (FRISK WET INDR CHK)" at bounding box center [403, 549] width 203 height 32
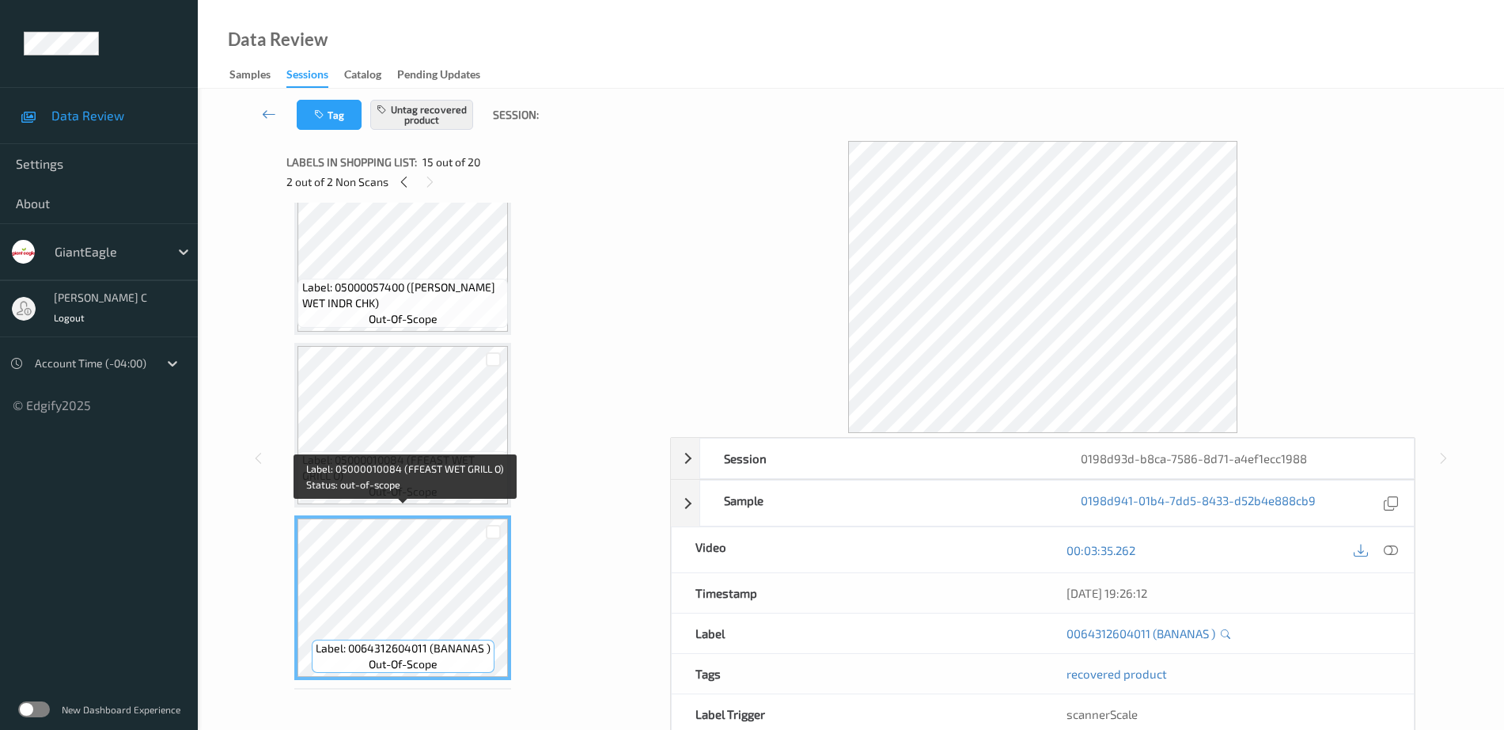
scroll to position [2154, 0]
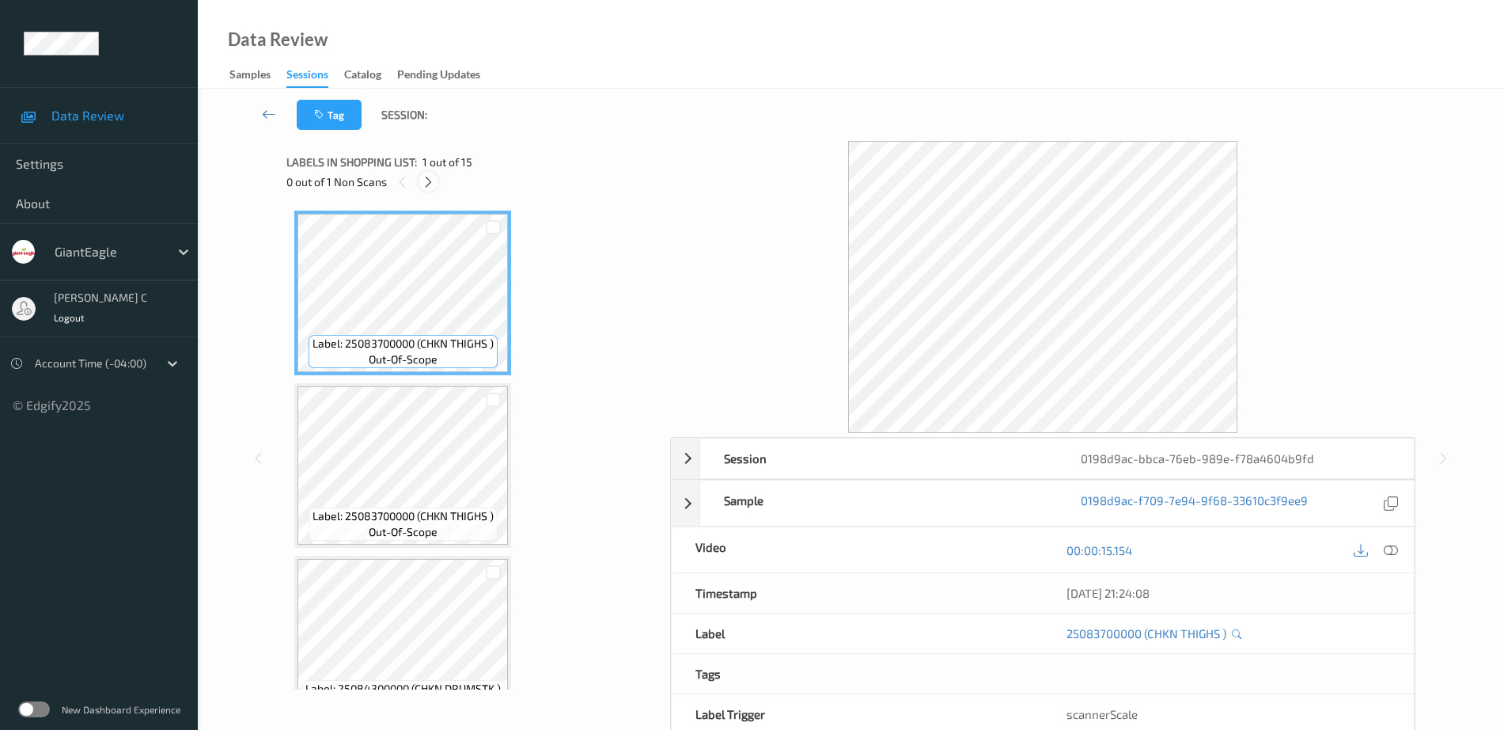
click at [429, 190] on div at bounding box center [429, 182] width 20 height 20
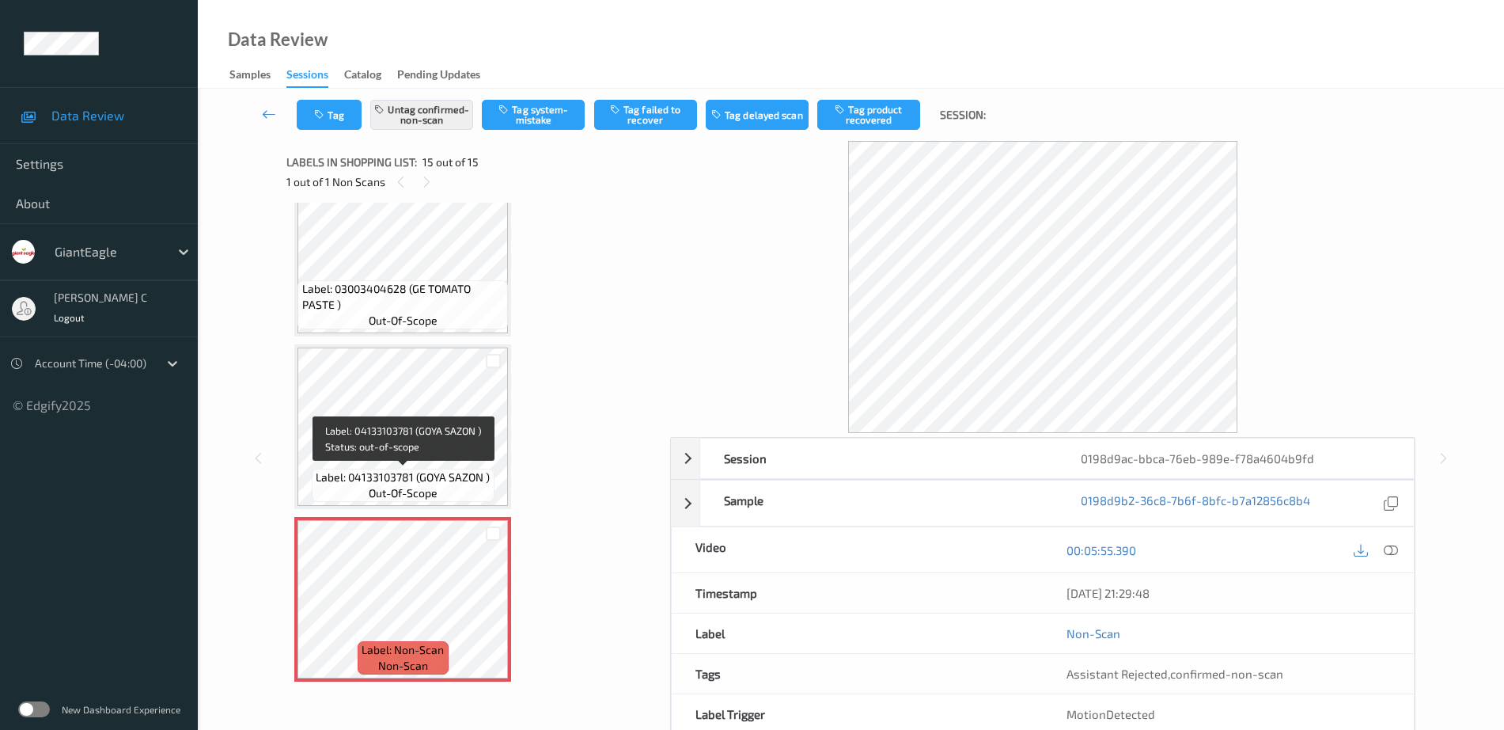
click at [435, 471] on span "Label: 04133103781 (GOYA SAZON )" at bounding box center [403, 477] width 174 height 16
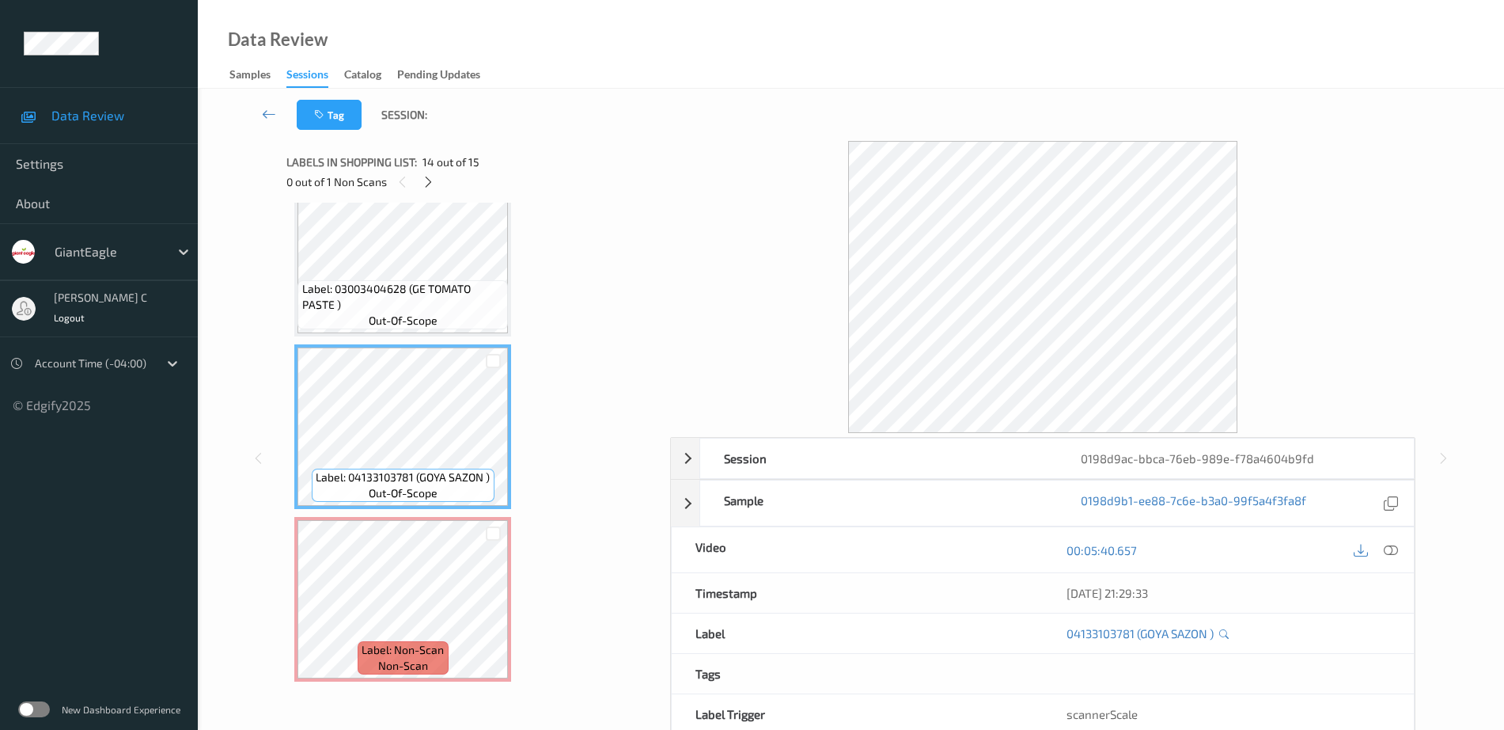
scroll to position [2010, 0]
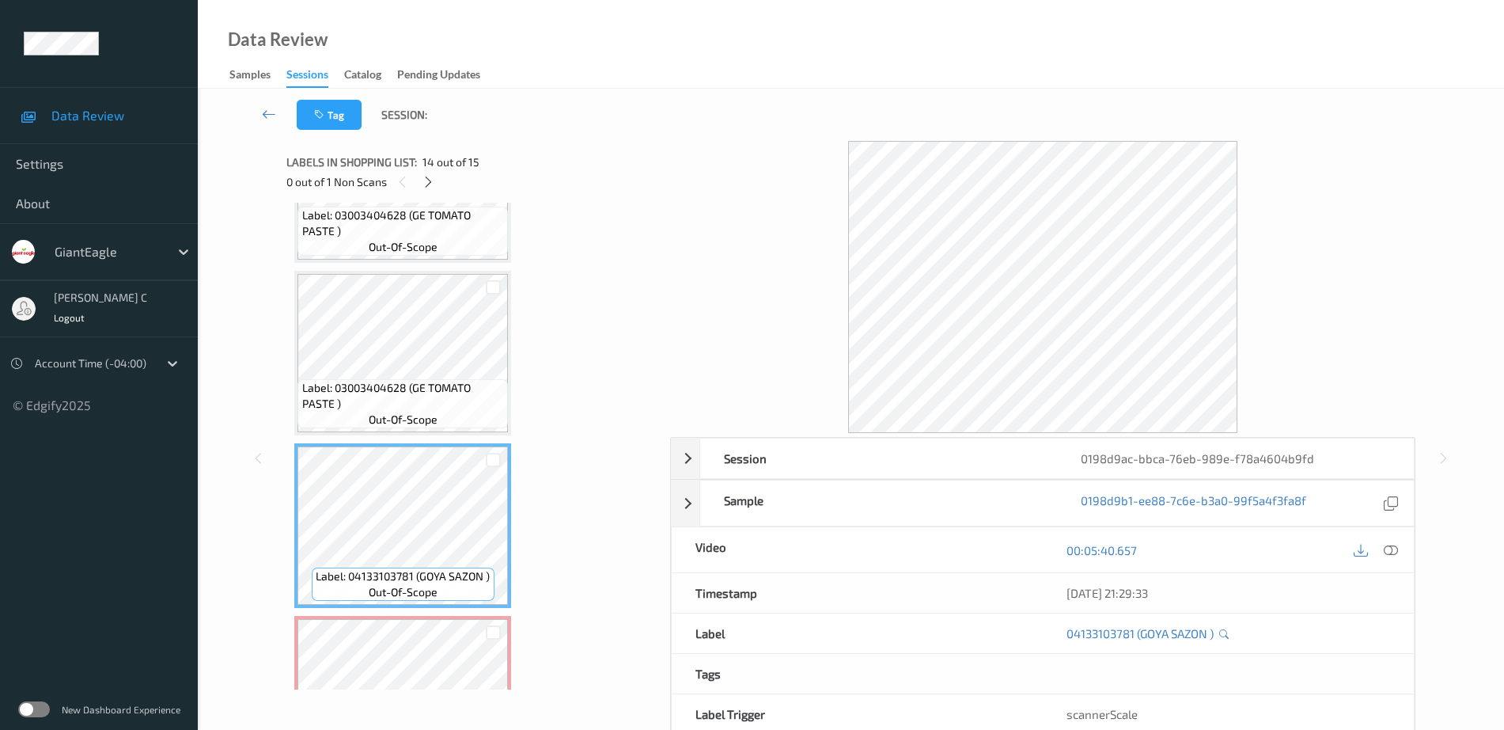
click at [384, 391] on span "Label: 03003404628 (GE TOMATO PASTE )" at bounding box center [403, 396] width 203 height 32
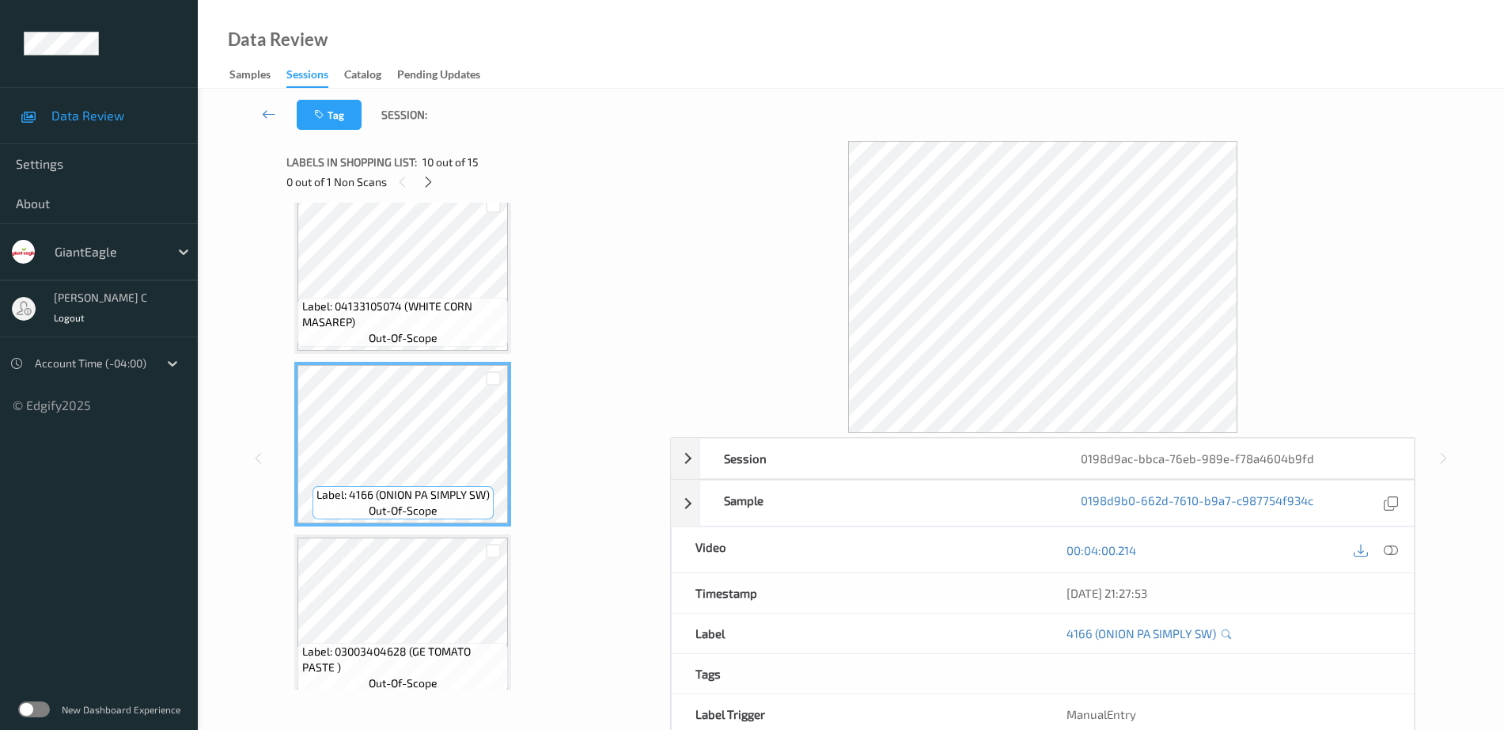
scroll to position [1515, 0]
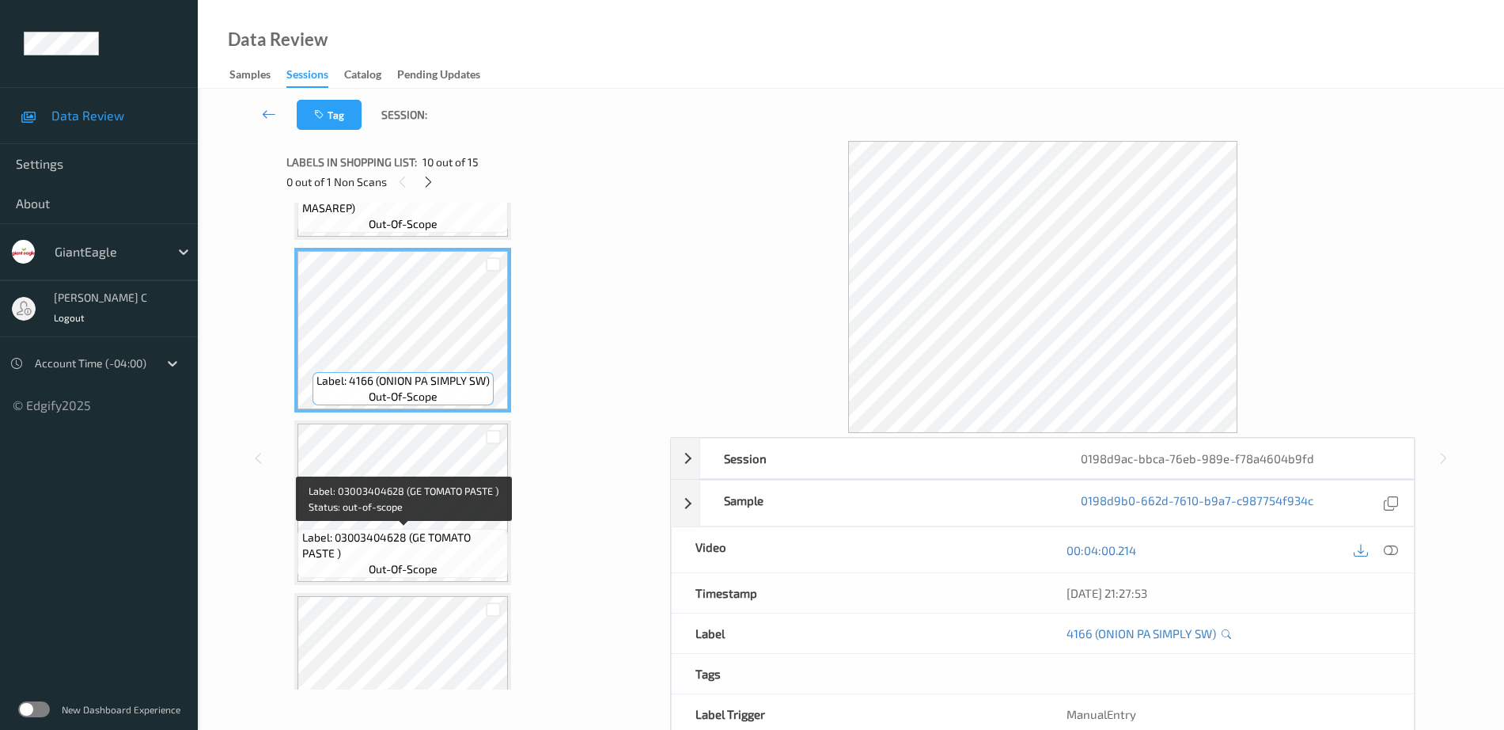
click at [458, 531] on span "Label: 03003404628 (GE TOMATO PASTE )" at bounding box center [403, 545] width 203 height 32
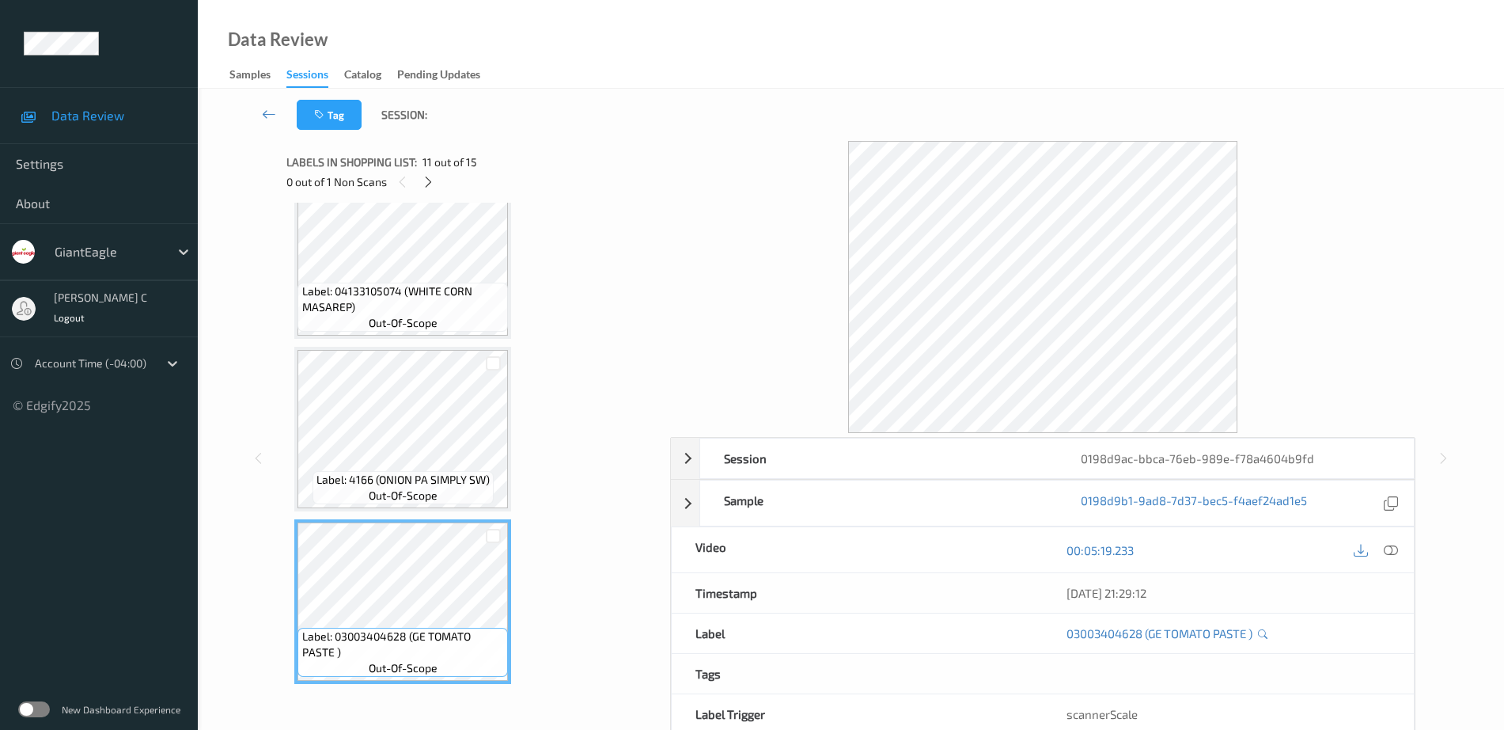
scroll to position [1219, 0]
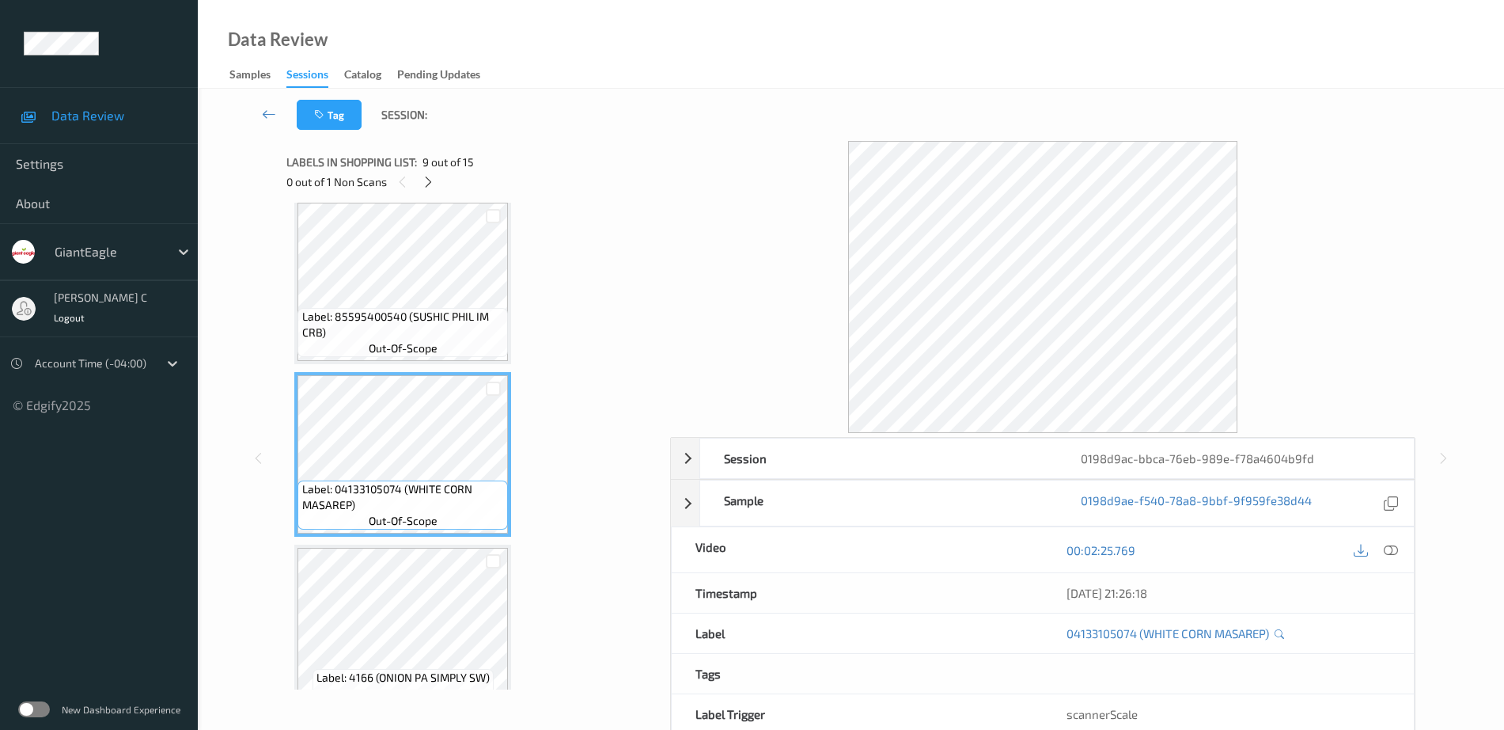
click at [1387, 554] on icon at bounding box center [1391, 550] width 14 height 14
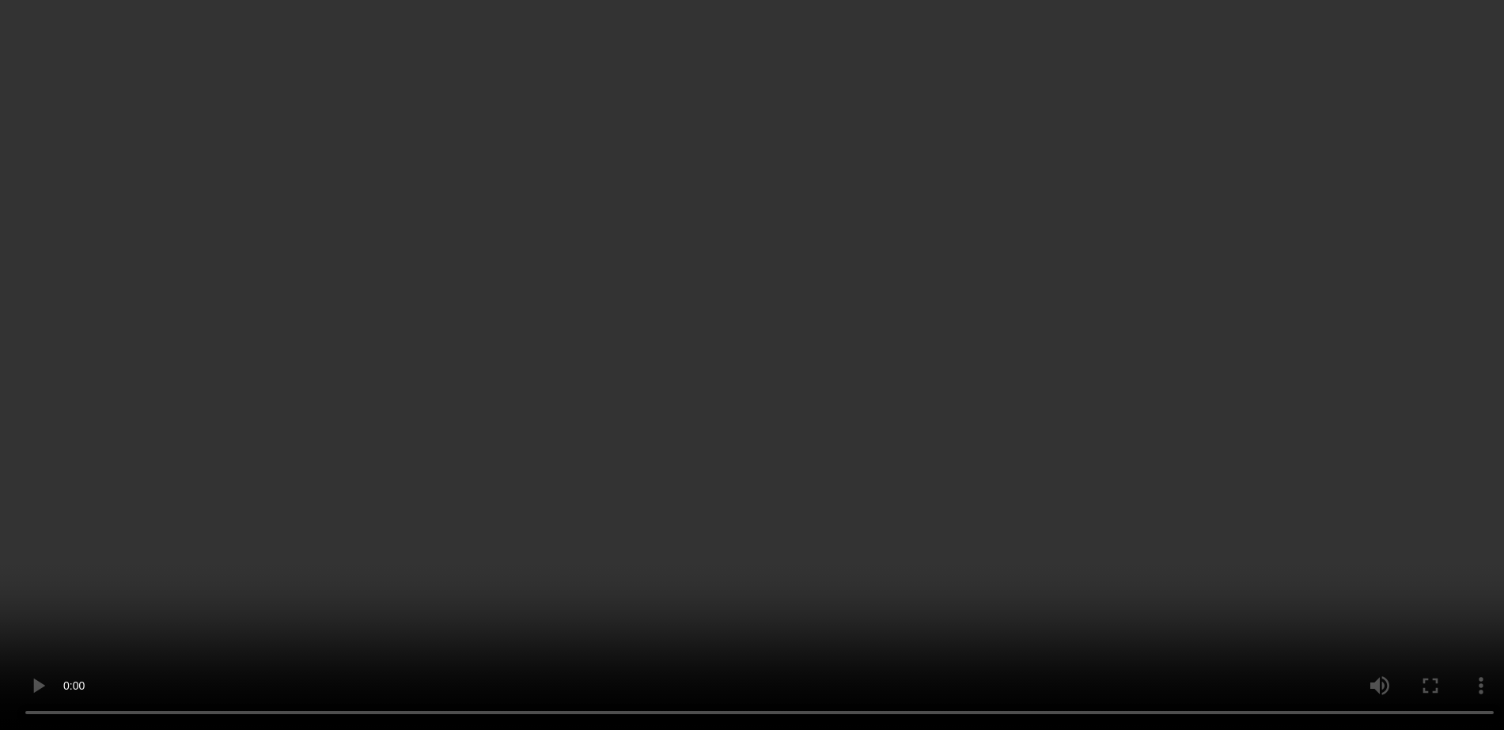
scroll to position [2109, 0]
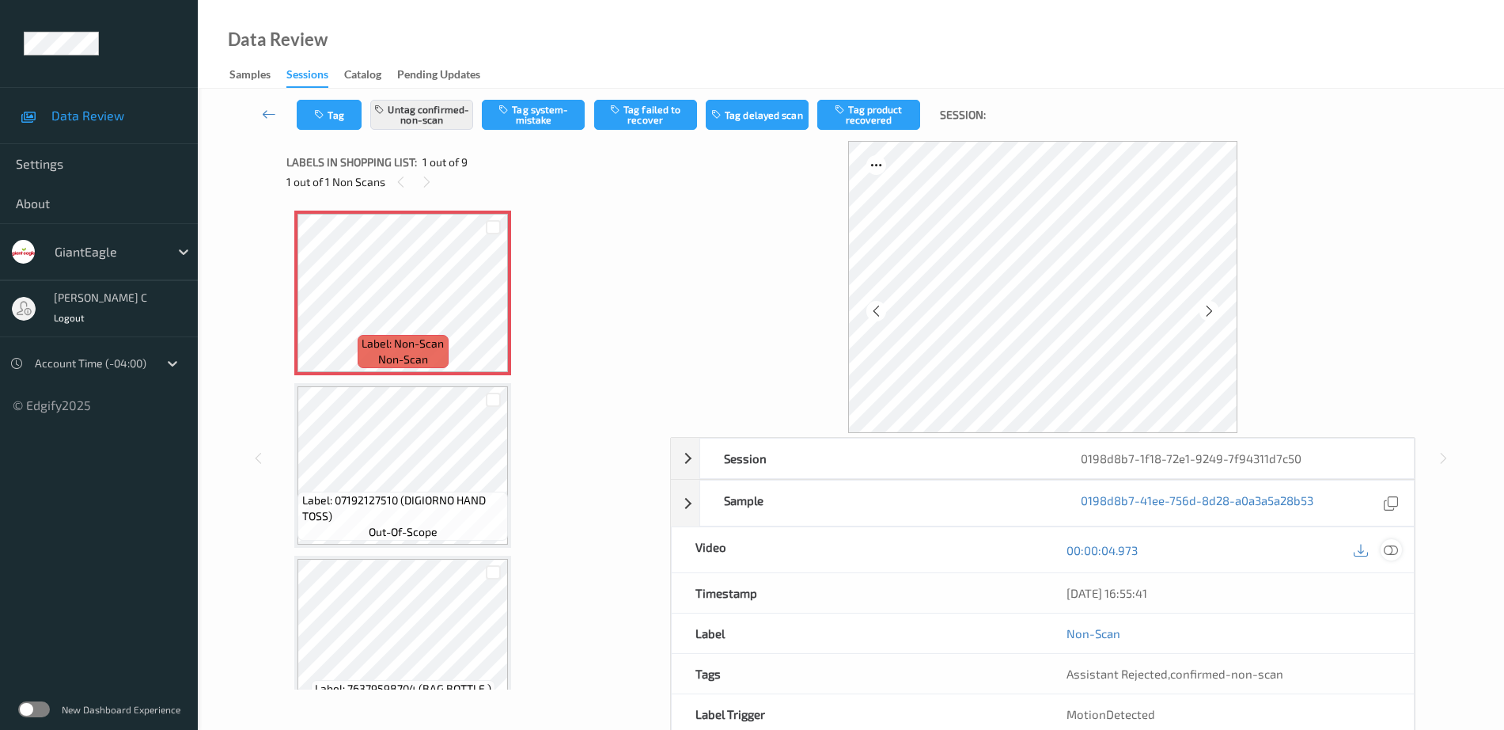
click at [1392, 548] on icon at bounding box center [1391, 550] width 14 height 14
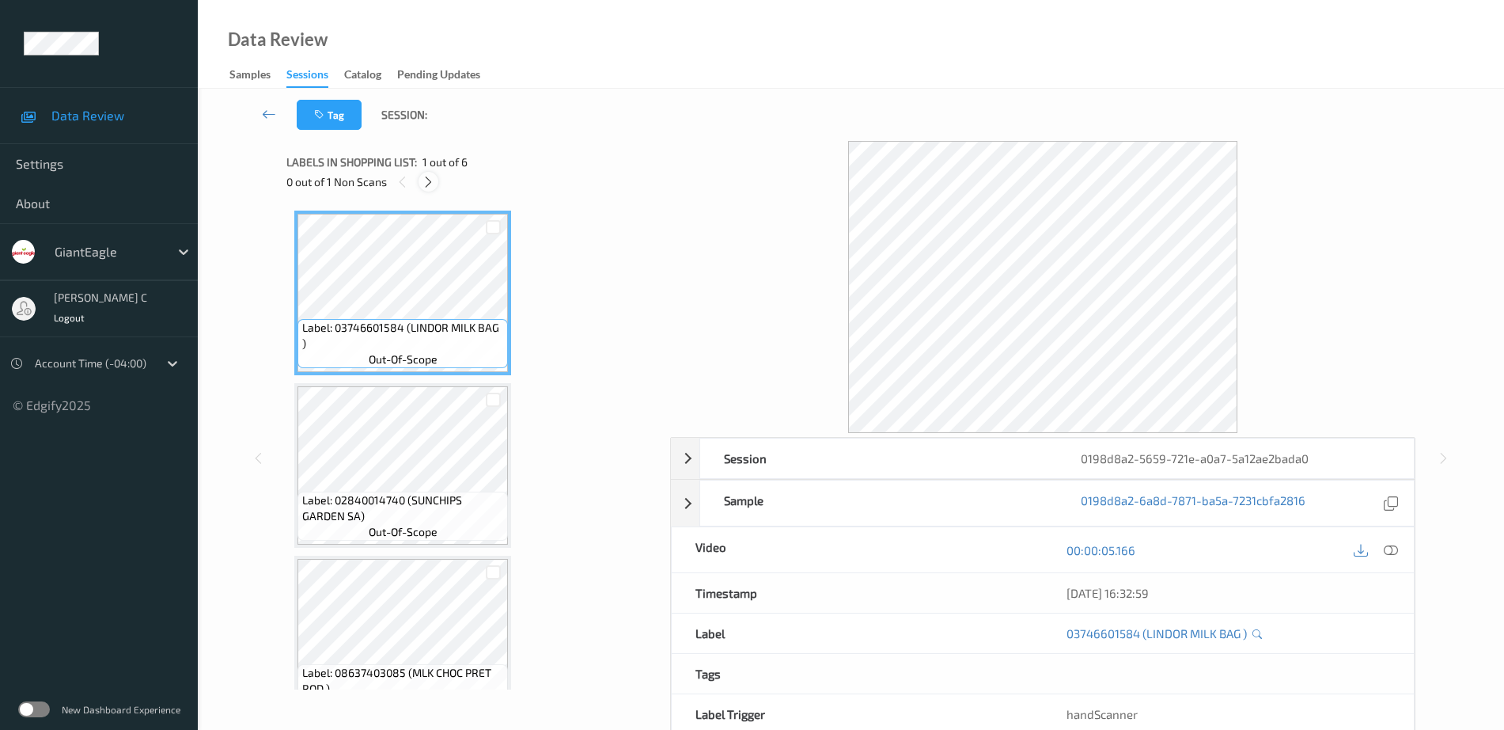
click at [427, 181] on icon at bounding box center [428, 182] width 13 height 14
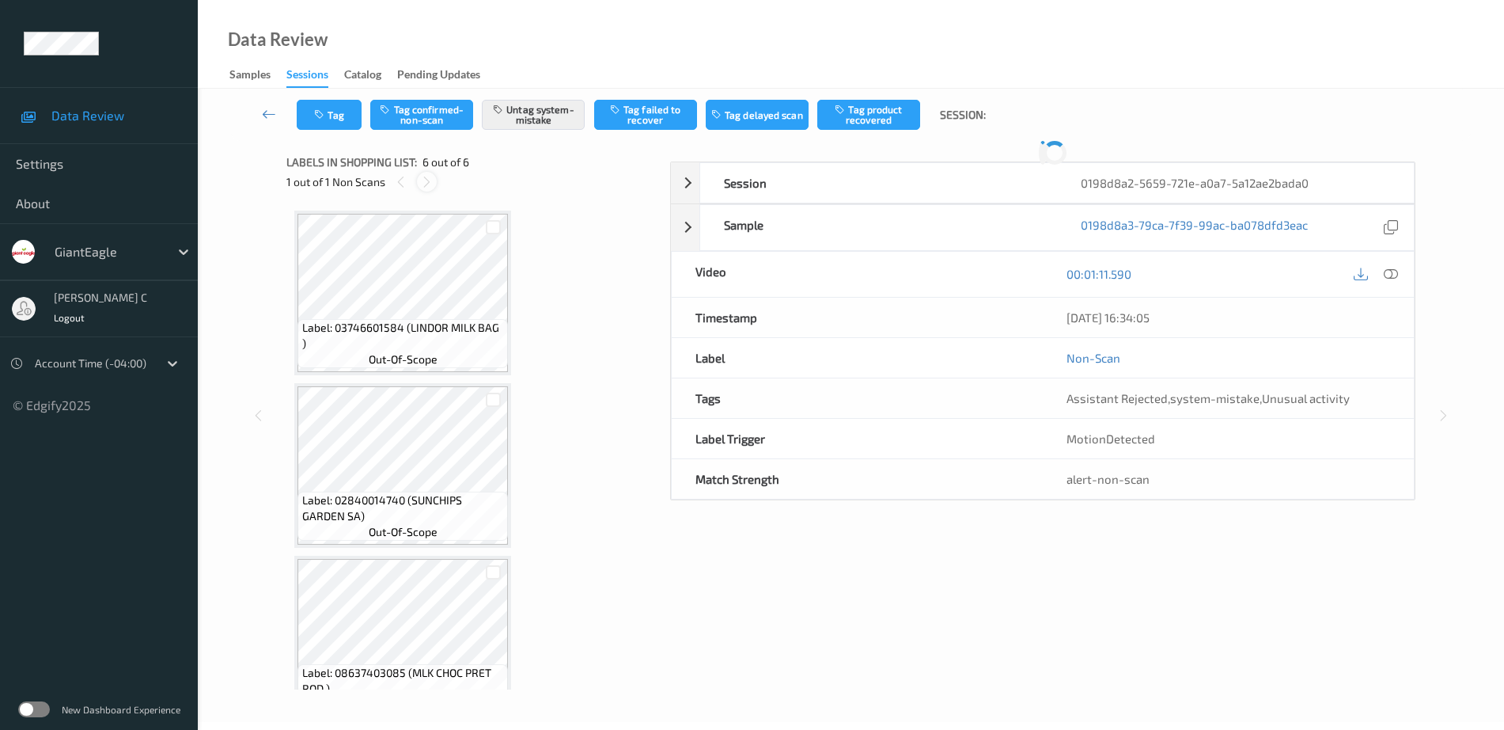
scroll to position [556, 0]
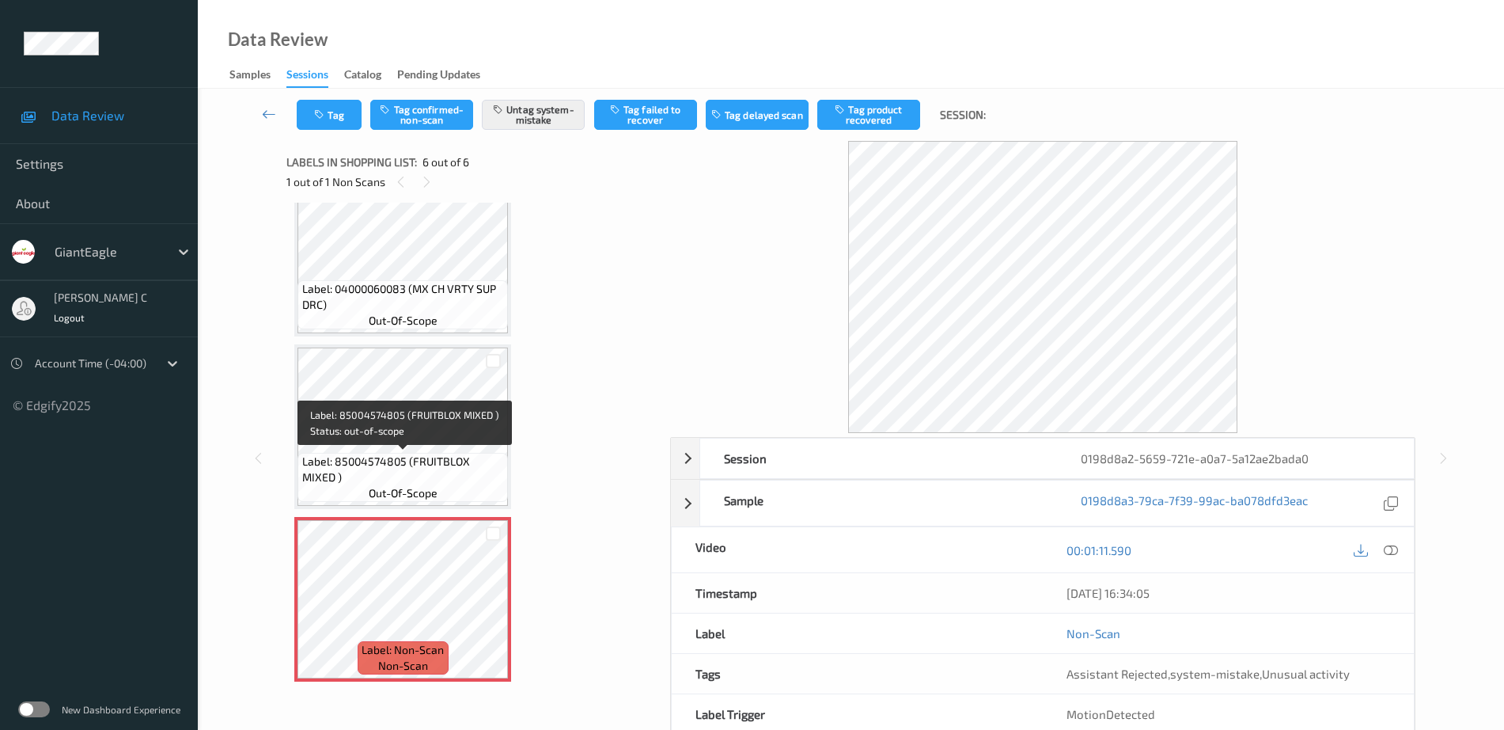
click at [433, 487] on span "out-of-scope" at bounding box center [403, 493] width 69 height 16
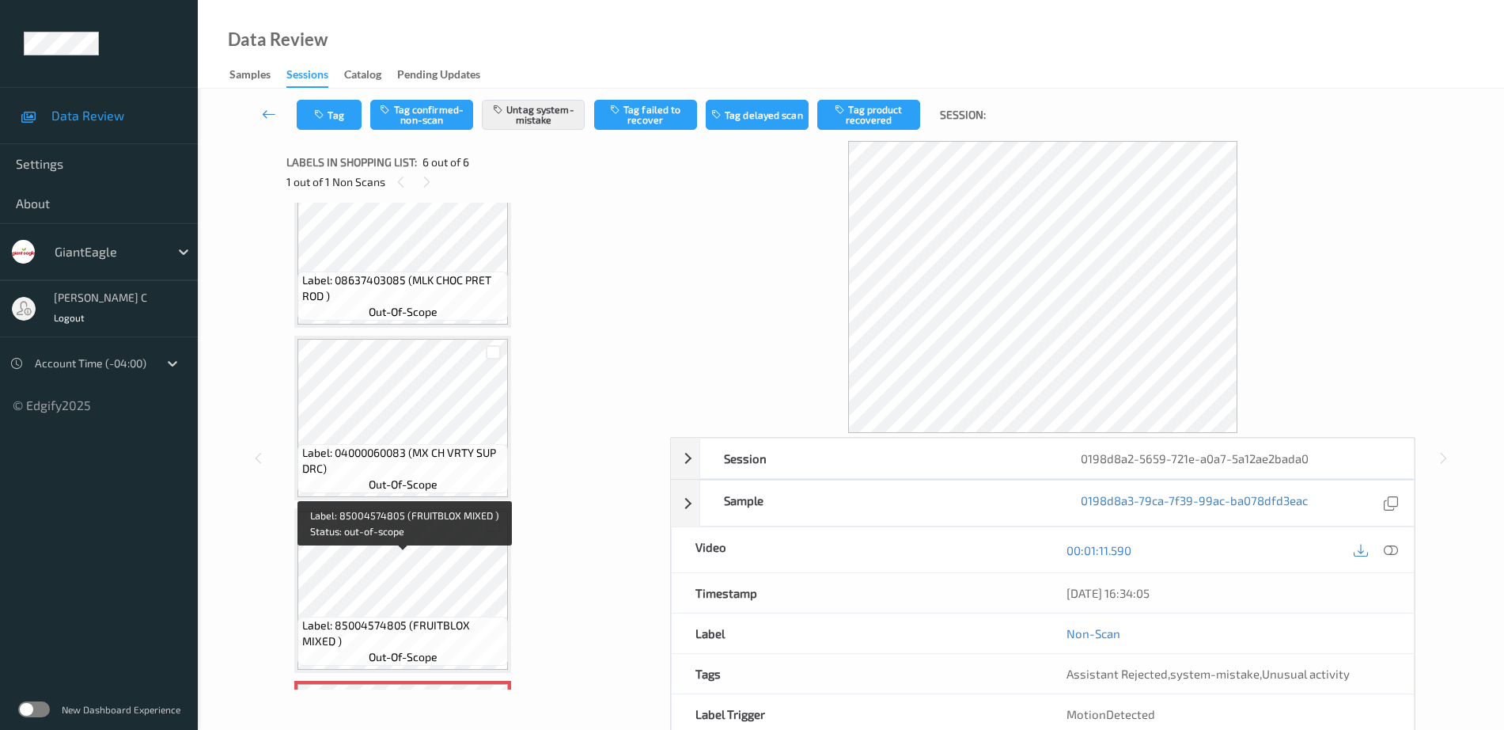
scroll to position [358, 0]
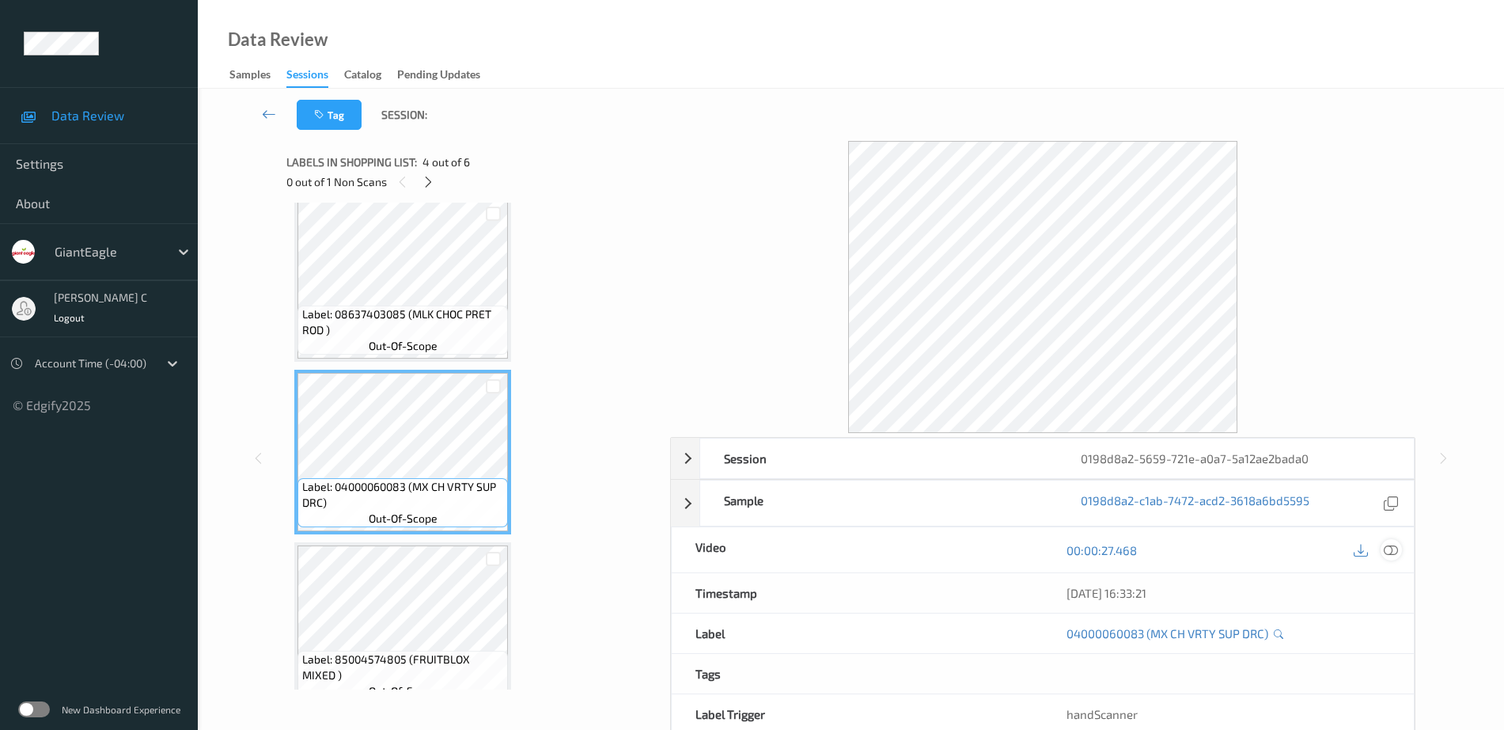
click at [1400, 544] on div at bounding box center [1391, 549] width 21 height 21
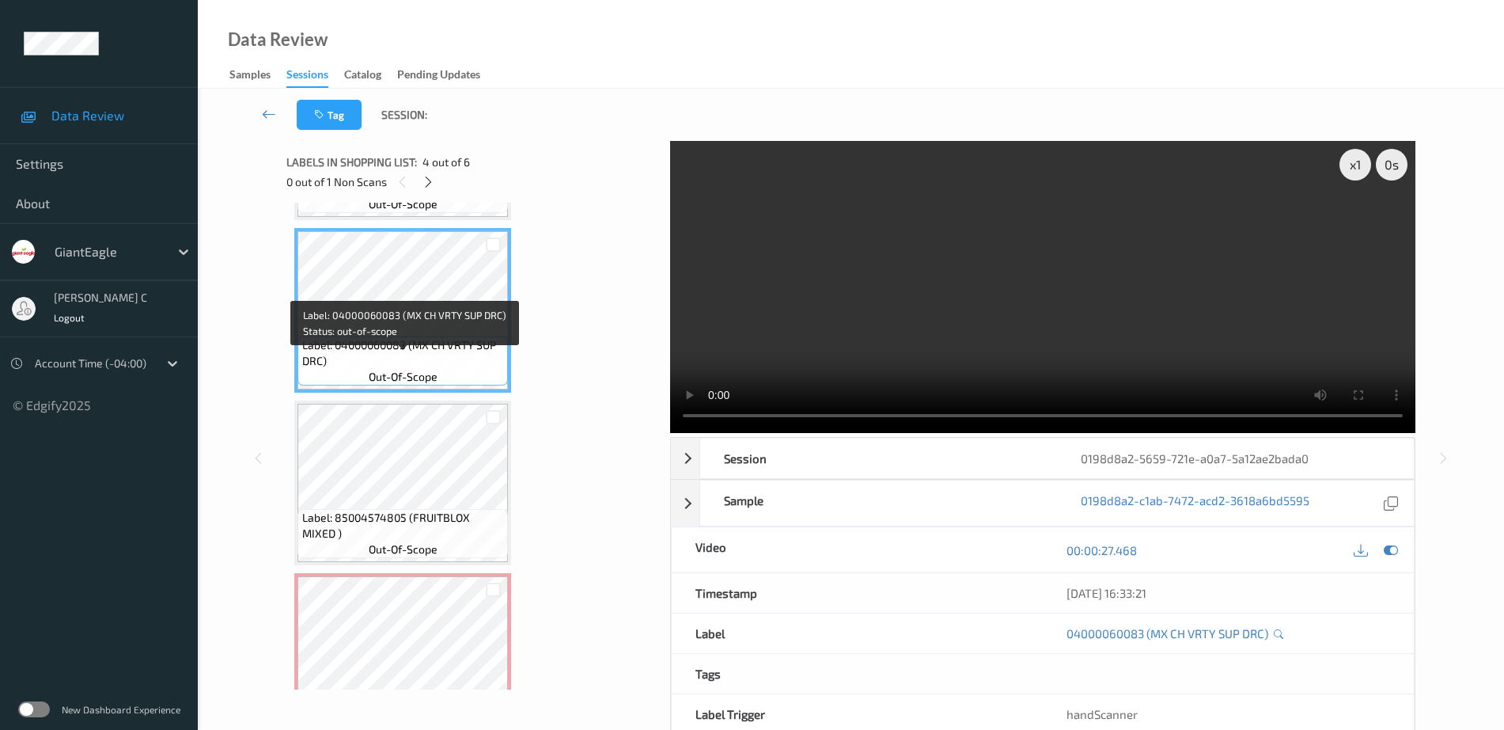
scroll to position [556, 0]
